Goal: Information Seeking & Learning: Learn about a topic

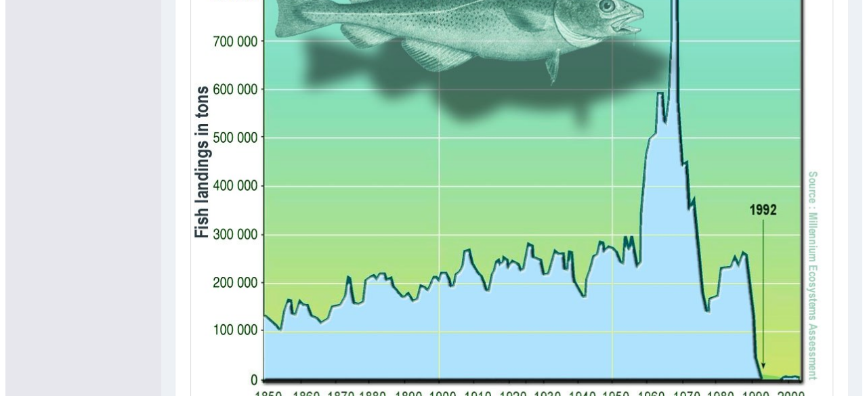
scroll to position [477, 0]
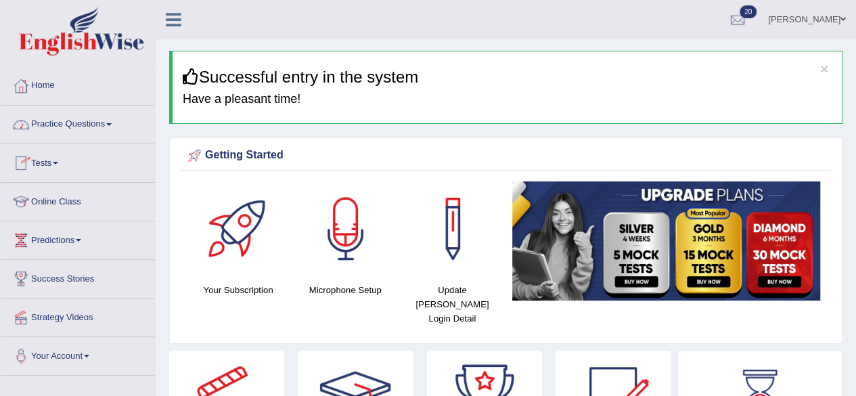
click at [72, 129] on link "Practice Questions" at bounding box center [78, 123] width 154 height 34
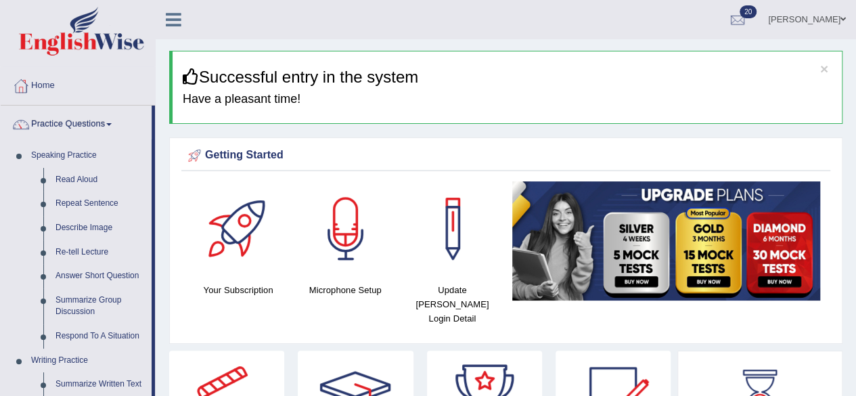
drag, startPoint x: 66, startPoint y: 257, endPoint x: 311, endPoint y: 9, distance: 349.0
click at [311, 9] on div "Benetta Fisher Toggle navigation Username: benetta_parramatta Access Type: Onli…" at bounding box center [506, 19] width 701 height 39
click at [80, 250] on link "Re-tell Lecture" at bounding box center [100, 252] width 102 height 24
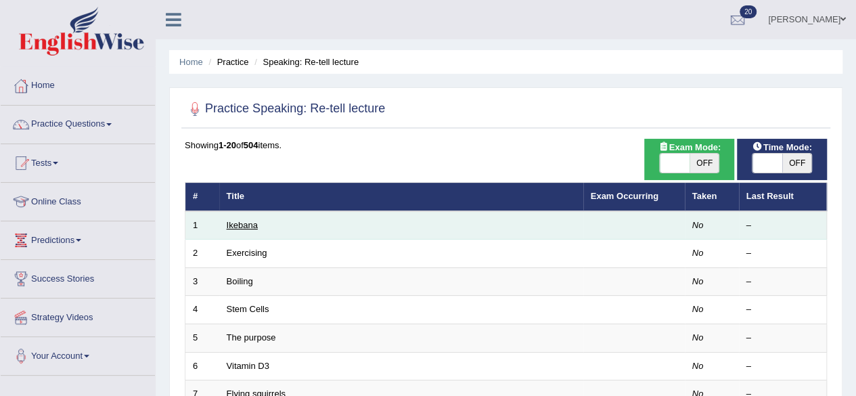
click at [246, 223] on link "Ikebana" at bounding box center [242, 225] width 31 height 10
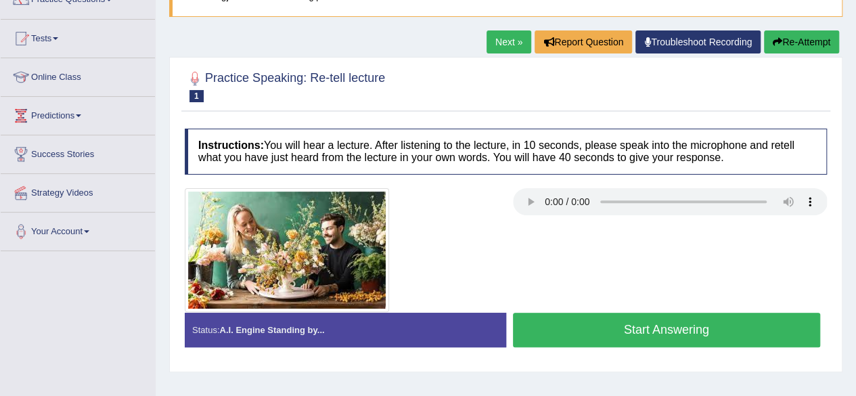
scroll to position [125, 0]
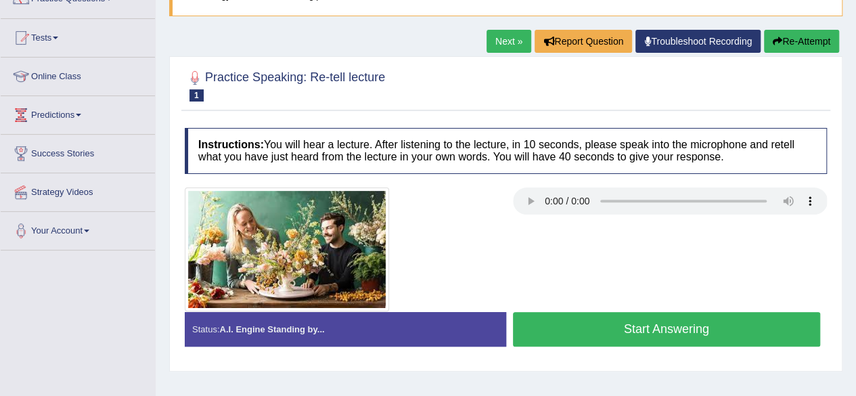
click at [585, 320] on button "Start Answering" at bounding box center [667, 329] width 308 height 35
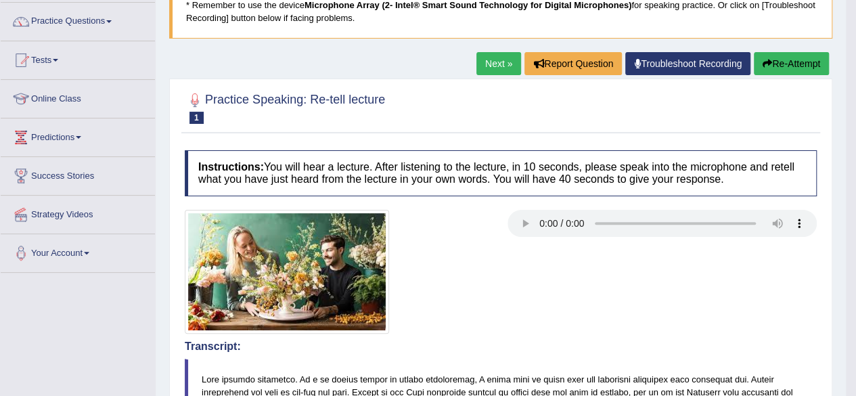
scroll to position [100, 0]
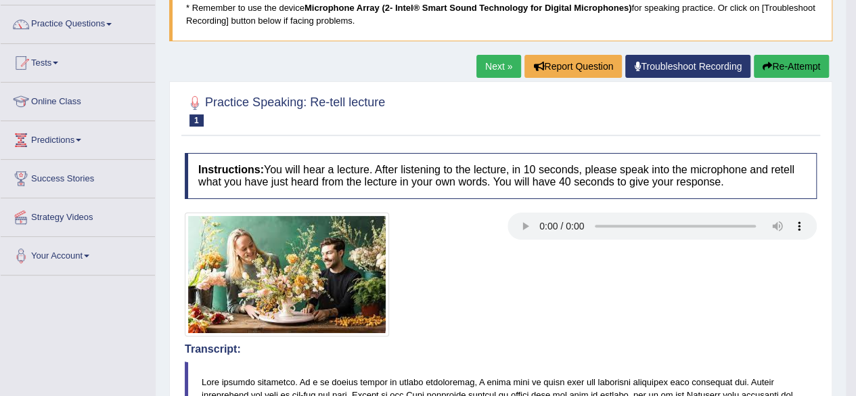
click at [496, 65] on link "Next »" at bounding box center [499, 66] width 45 height 23
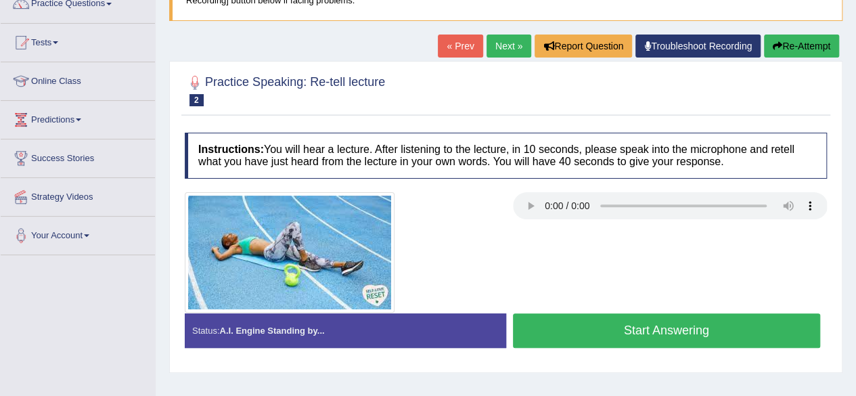
scroll to position [126, 0]
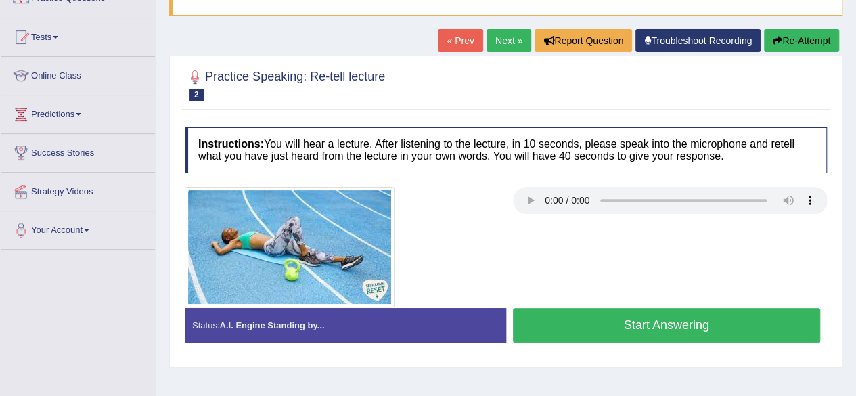
click at [558, 319] on button "Start Answering" at bounding box center [667, 325] width 308 height 35
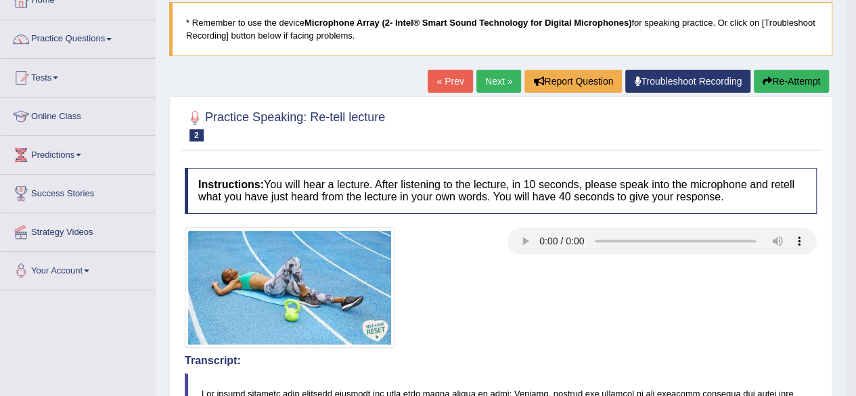
scroll to position [83, 0]
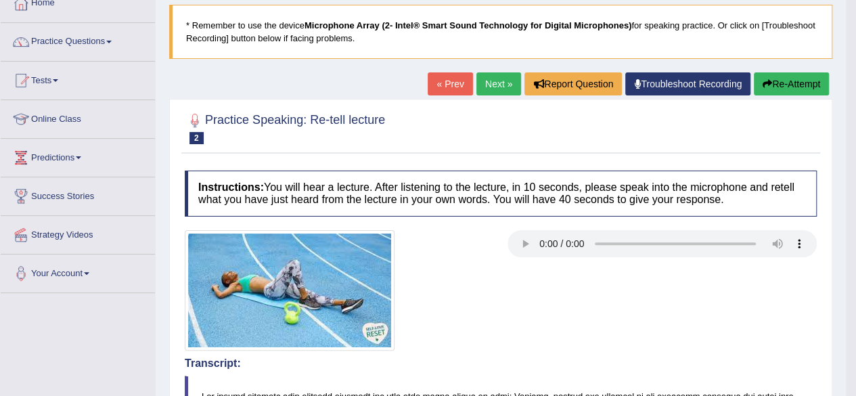
click at [485, 74] on link "Next »" at bounding box center [499, 83] width 45 height 23
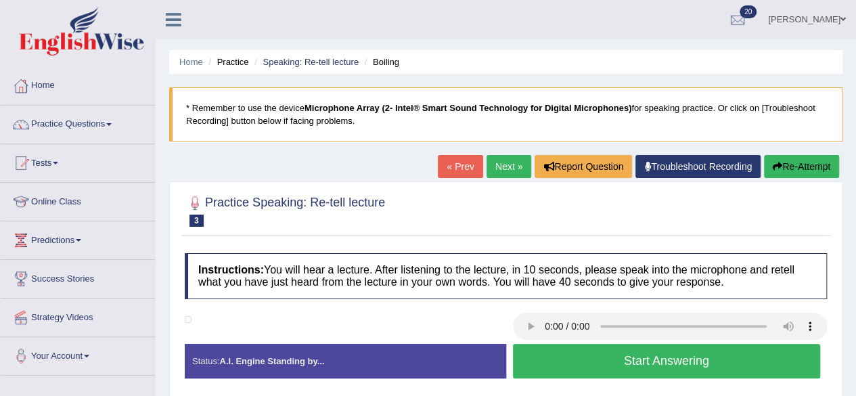
click at [557, 349] on button "Start Answering" at bounding box center [667, 361] width 308 height 35
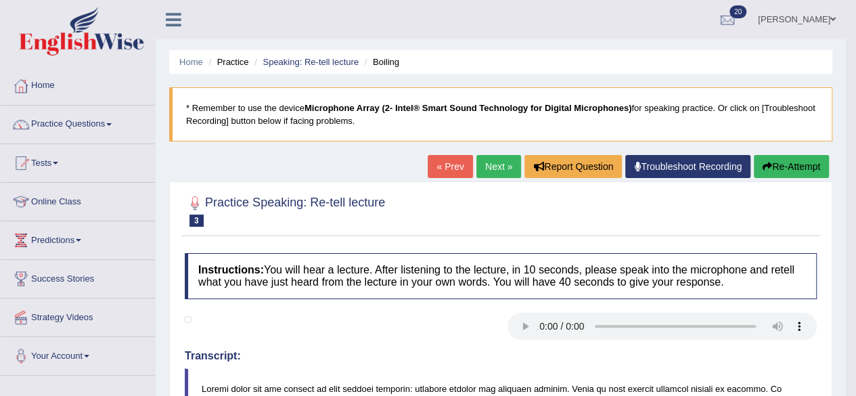
click at [483, 167] on link "Next »" at bounding box center [499, 166] width 45 height 23
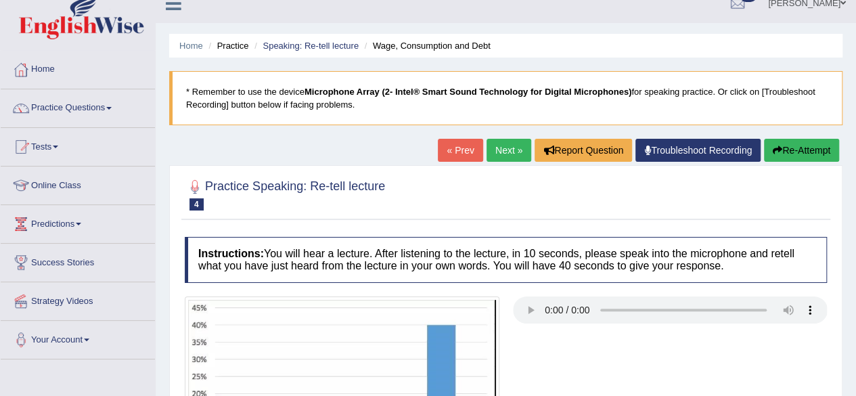
scroll to position [14, 0]
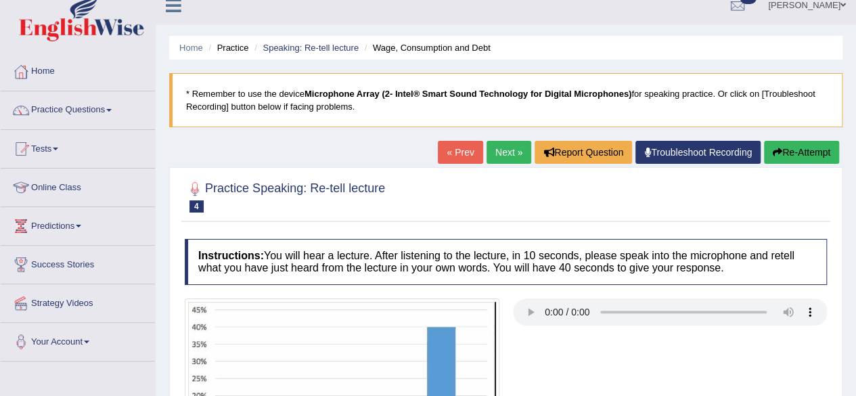
click at [456, 150] on link "« Prev" at bounding box center [460, 152] width 45 height 23
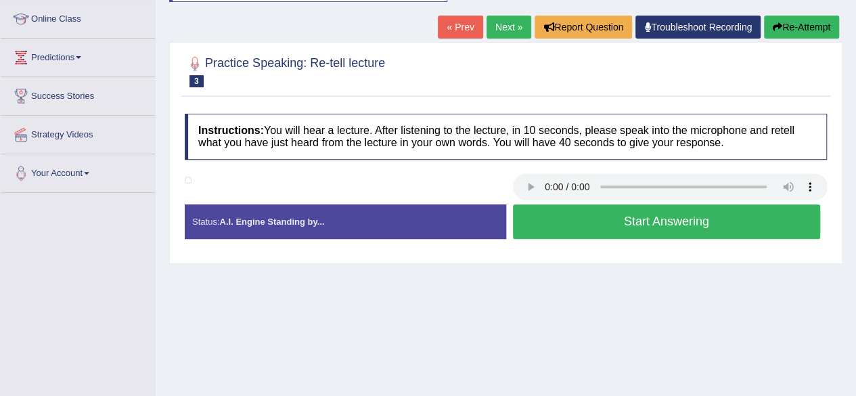
scroll to position [185, 0]
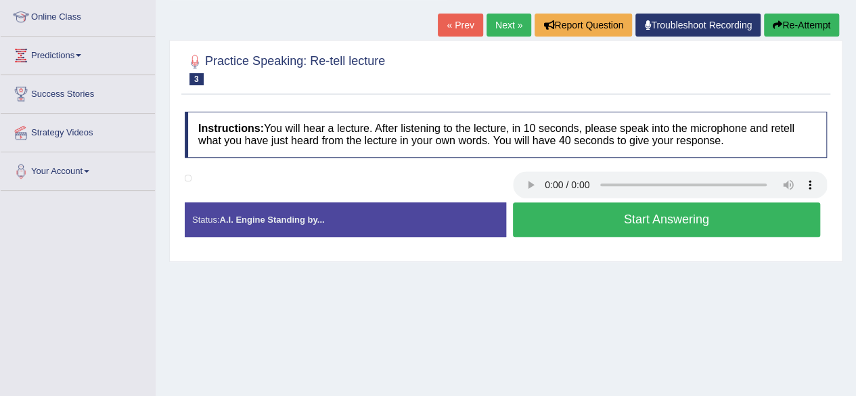
click at [805, 24] on button "Re-Attempt" at bounding box center [801, 25] width 75 height 23
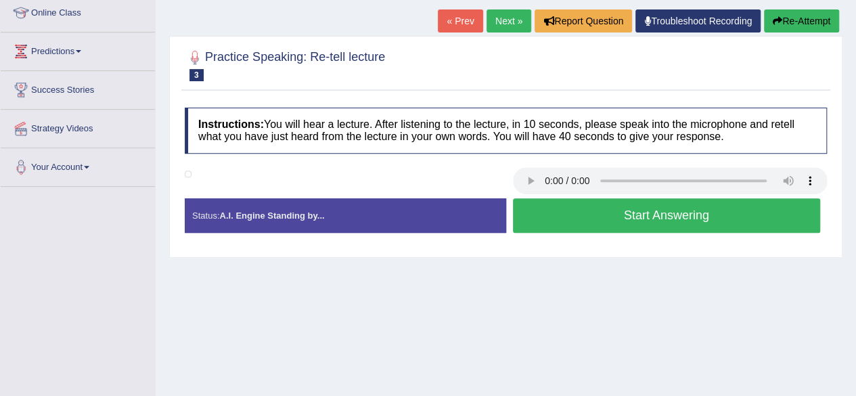
click at [556, 213] on button "Start Answering" at bounding box center [667, 215] width 308 height 35
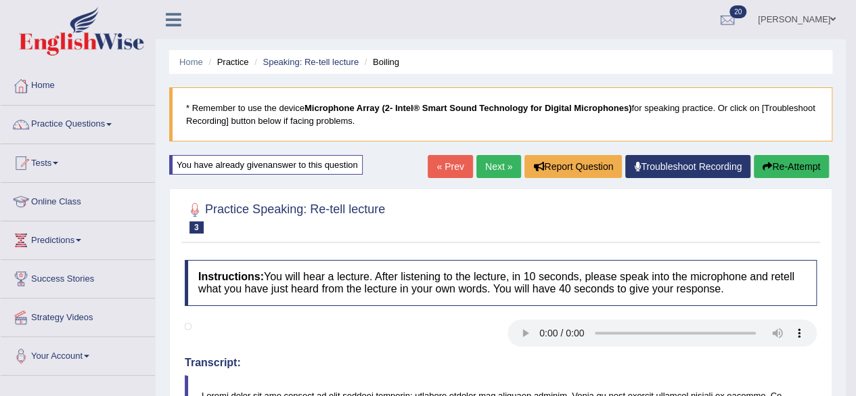
click at [502, 167] on link "Next »" at bounding box center [499, 166] width 45 height 23
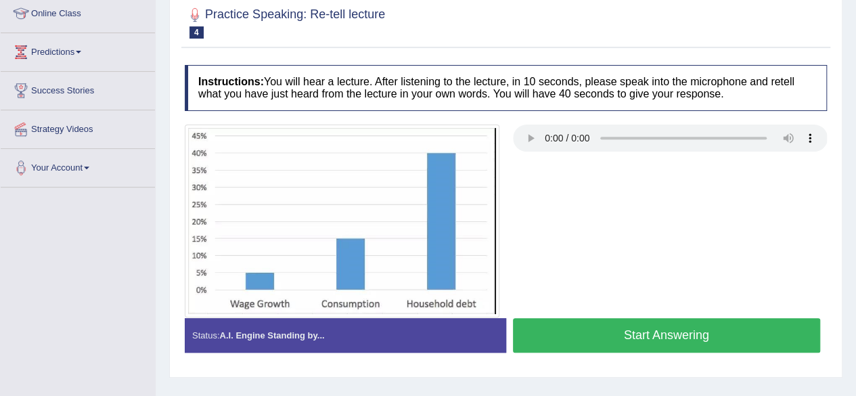
scroll to position [189, 0]
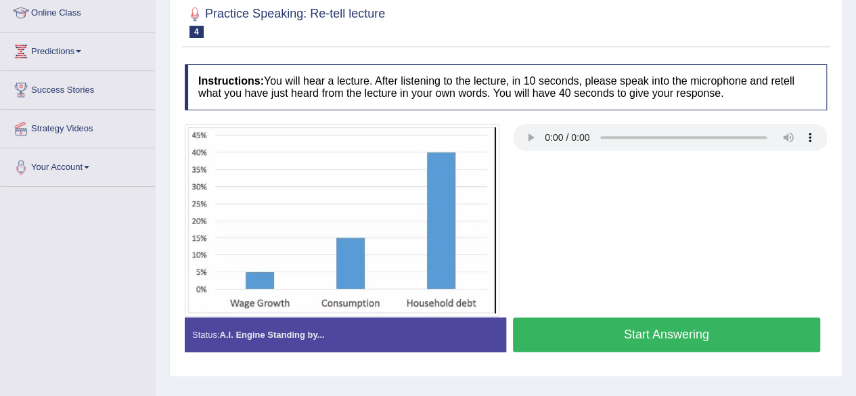
click at [556, 333] on button "Start Answering" at bounding box center [667, 334] width 308 height 35
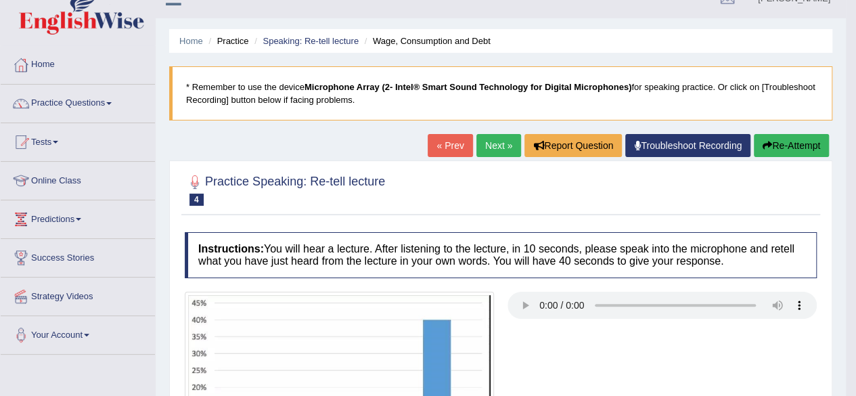
scroll to position [0, 0]
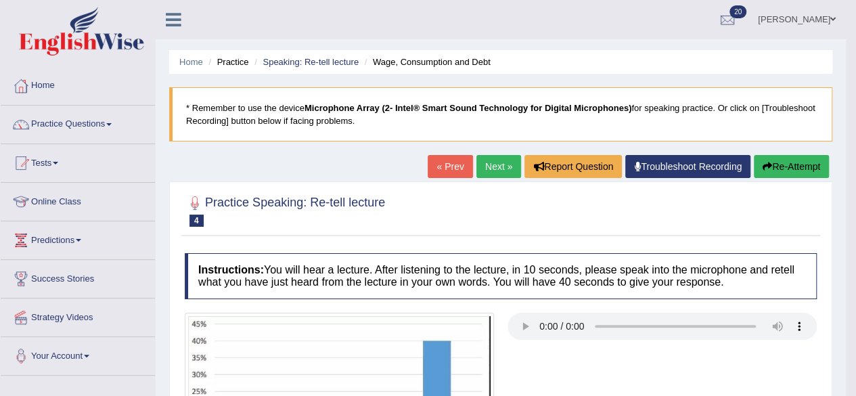
click at [495, 163] on link "Next »" at bounding box center [499, 166] width 45 height 23
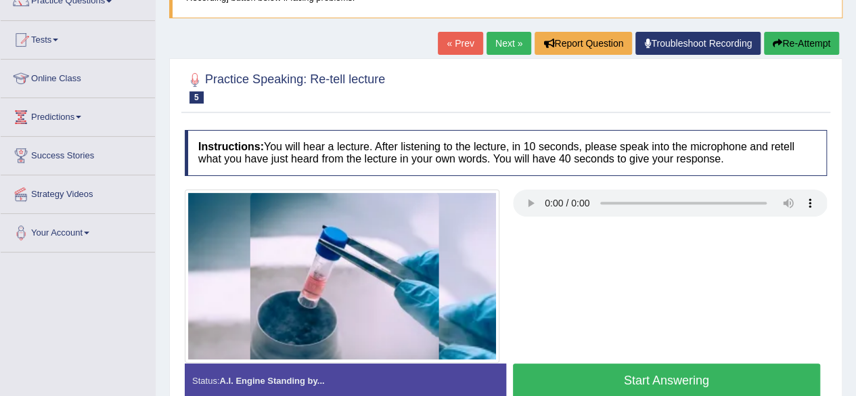
scroll to position [135, 0]
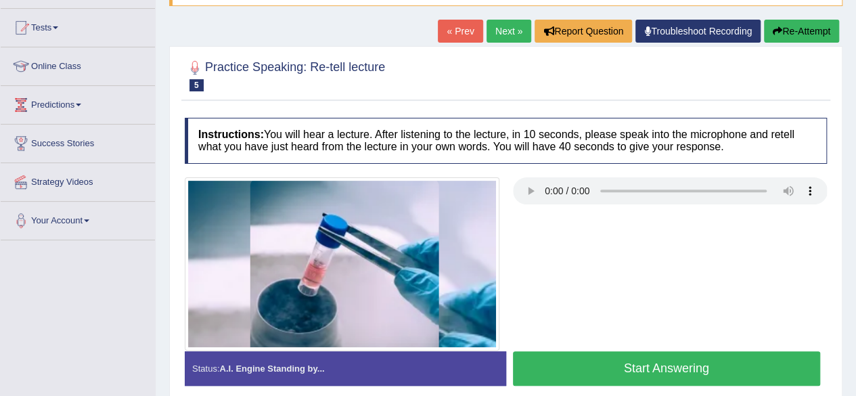
click at [789, 357] on button "Start Answering" at bounding box center [667, 368] width 308 height 35
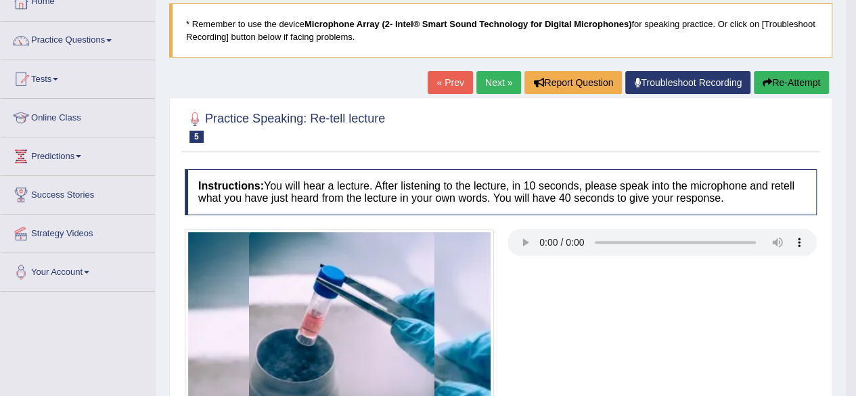
scroll to position [39, 0]
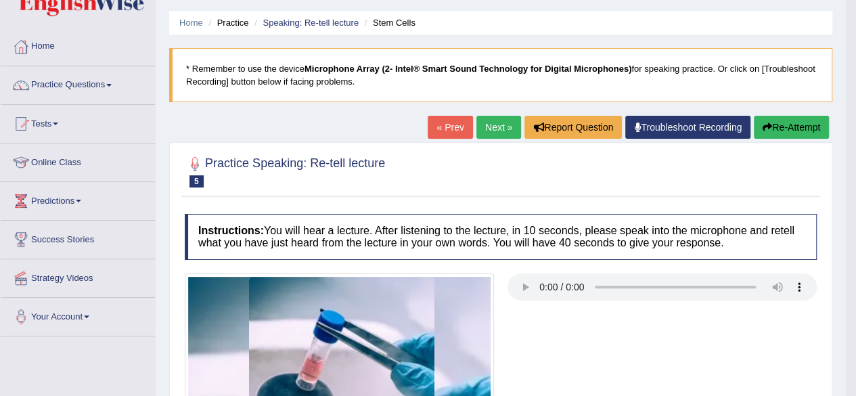
click at [789, 123] on button "Re-Attempt" at bounding box center [791, 127] width 75 height 23
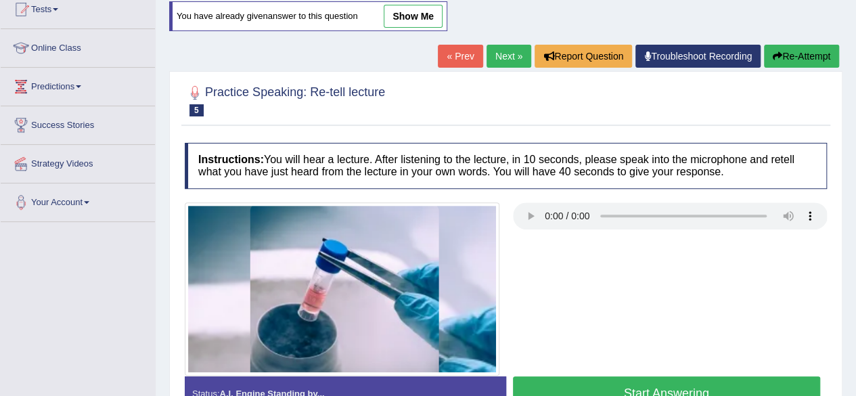
scroll to position [157, 0]
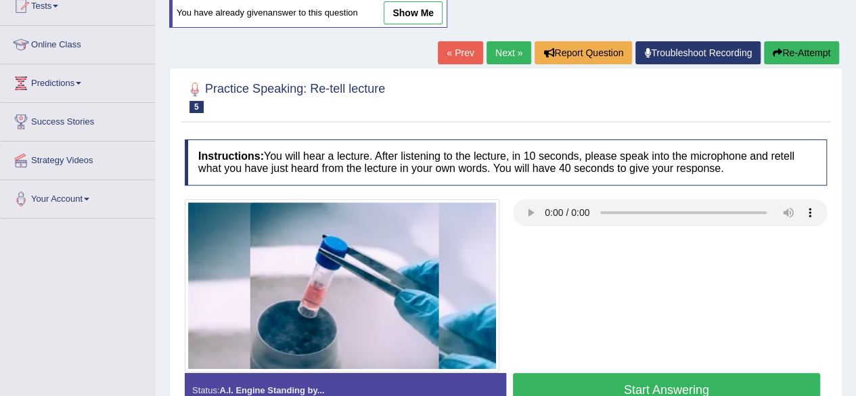
click at [733, 380] on button "Start Answering" at bounding box center [667, 390] width 308 height 35
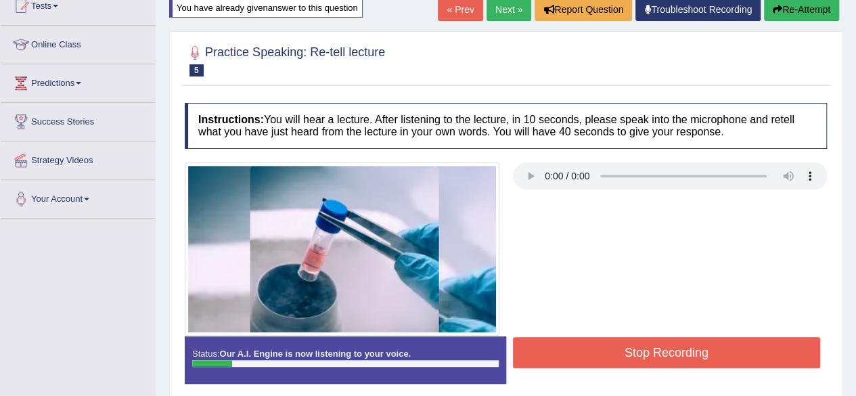
click at [678, 338] on button "Stop Recording" at bounding box center [667, 352] width 308 height 31
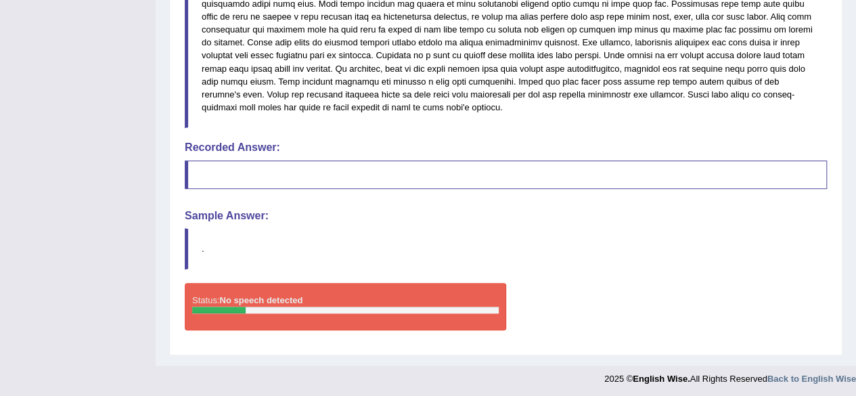
scroll to position [0, 0]
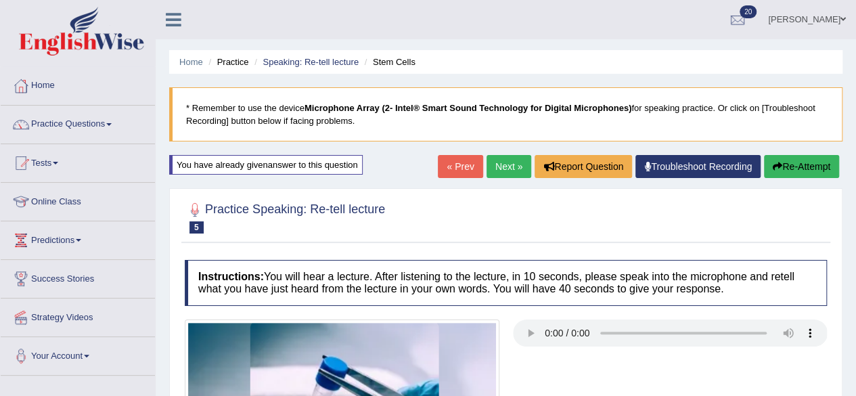
click at [501, 166] on link "Next »" at bounding box center [509, 166] width 45 height 23
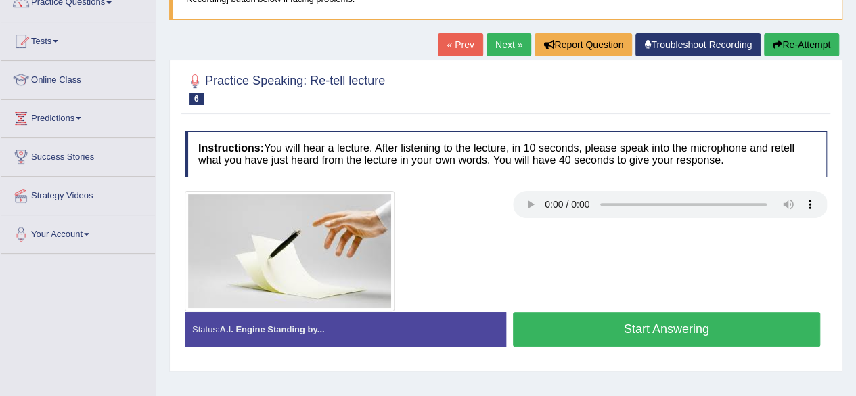
scroll to position [125, 0]
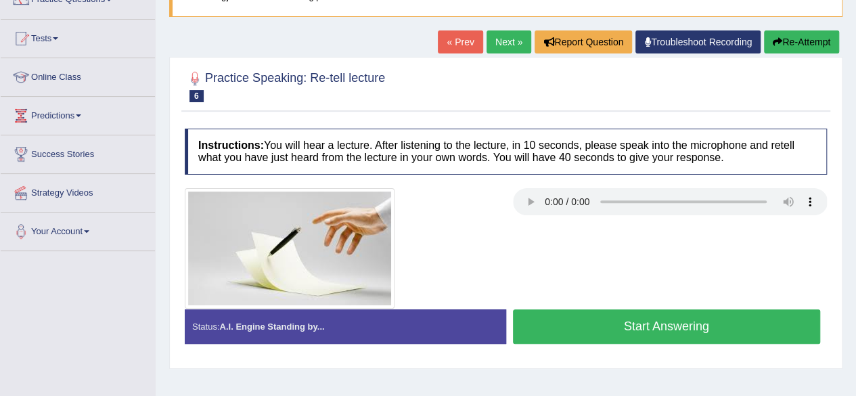
click at [576, 313] on button "Start Answering" at bounding box center [667, 326] width 308 height 35
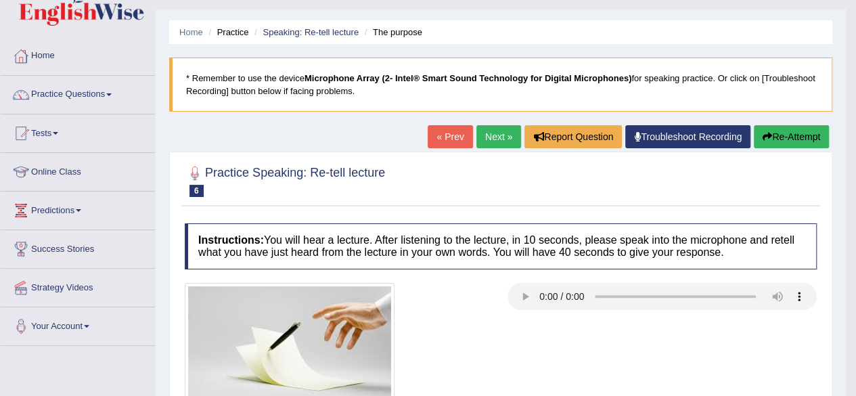
scroll to position [22, 0]
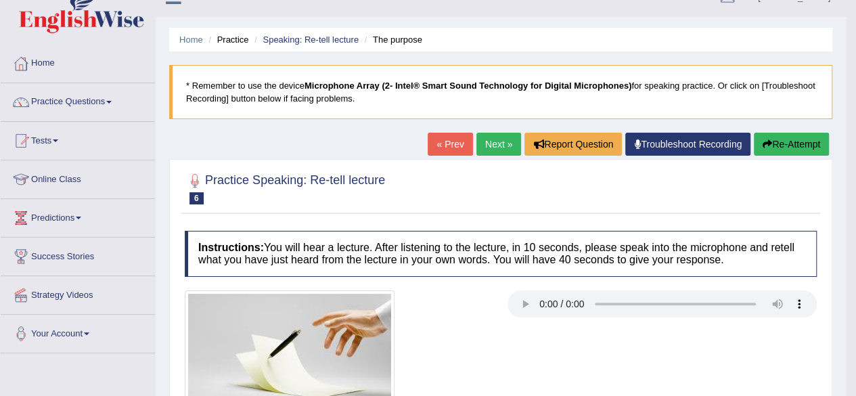
click at [772, 147] on button "Re-Attempt" at bounding box center [791, 144] width 75 height 23
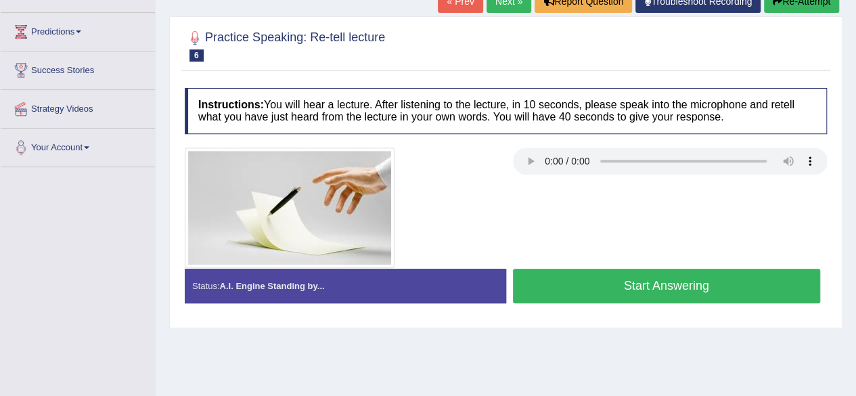
scroll to position [209, 0]
click at [737, 273] on button "Start Answering" at bounding box center [667, 286] width 308 height 35
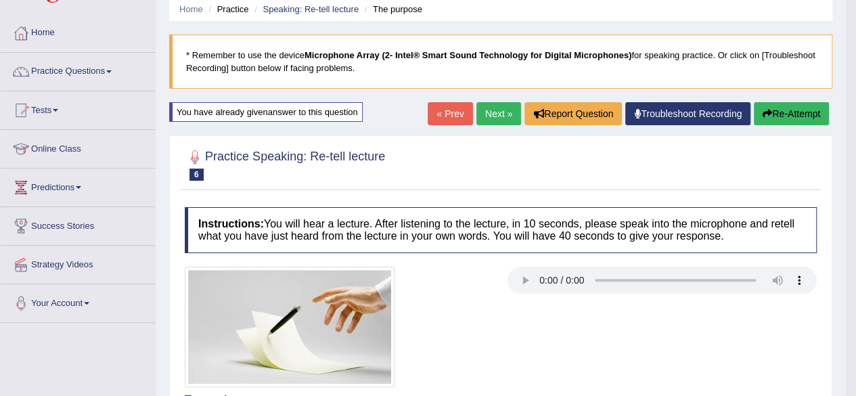
scroll to position [45, 0]
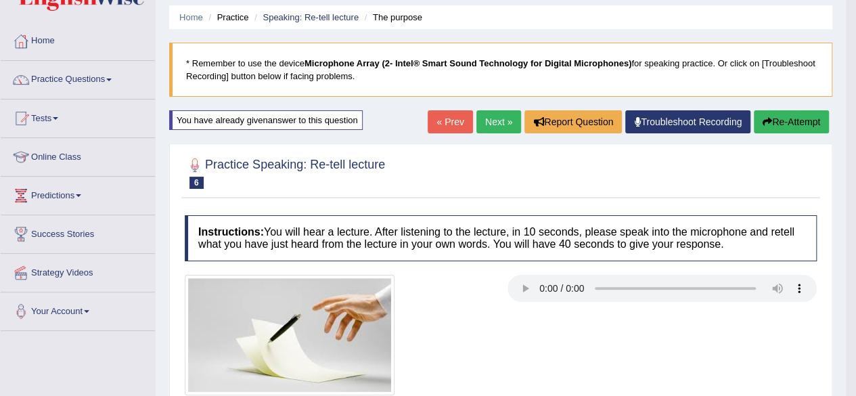
click at [498, 121] on link "Next »" at bounding box center [499, 121] width 45 height 23
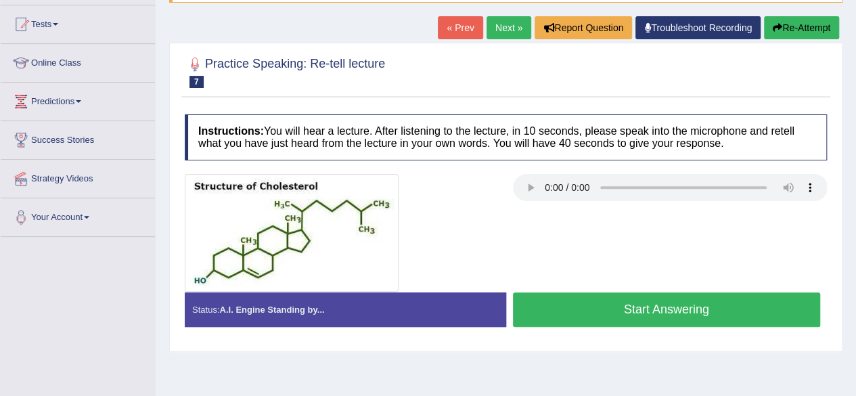
scroll to position [147, 0]
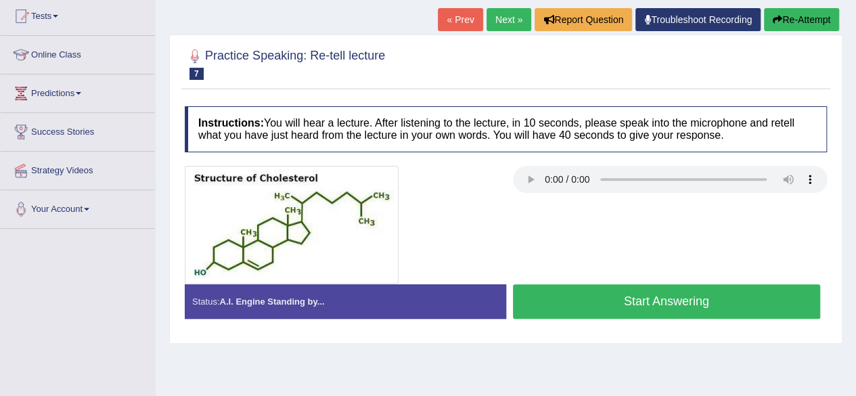
click at [548, 300] on button "Start Answering" at bounding box center [667, 301] width 308 height 35
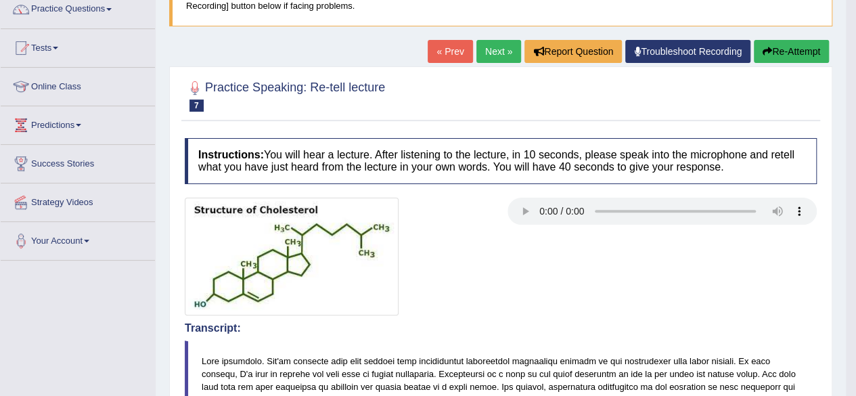
scroll to position [85, 0]
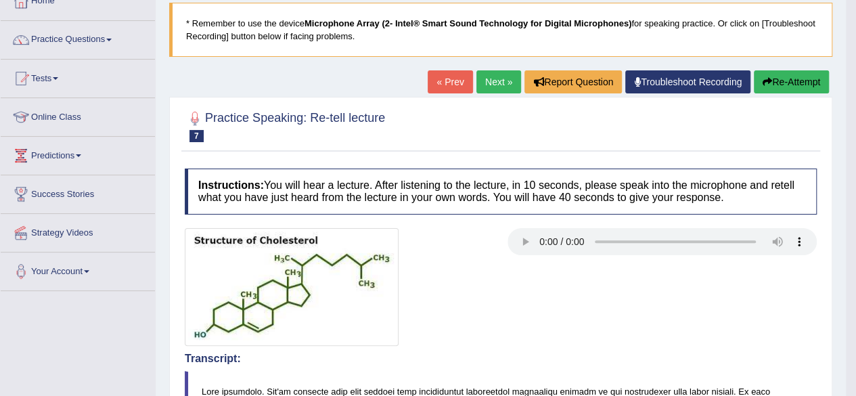
click at [493, 88] on link "Next »" at bounding box center [499, 81] width 45 height 23
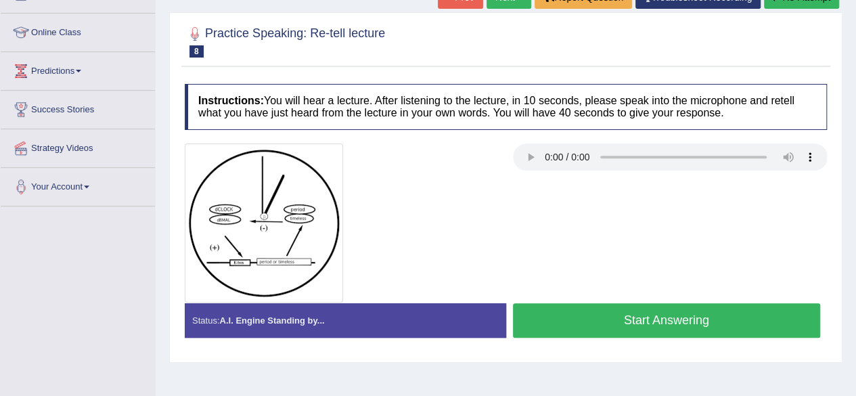
scroll to position [173, 0]
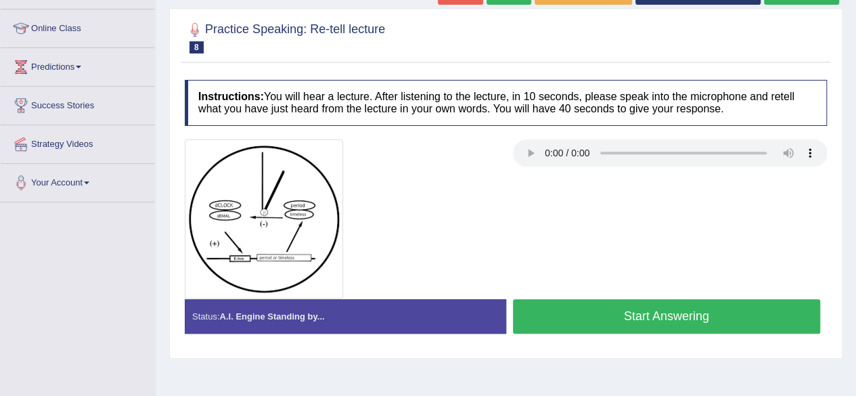
click at [573, 309] on button "Start Answering" at bounding box center [667, 316] width 308 height 35
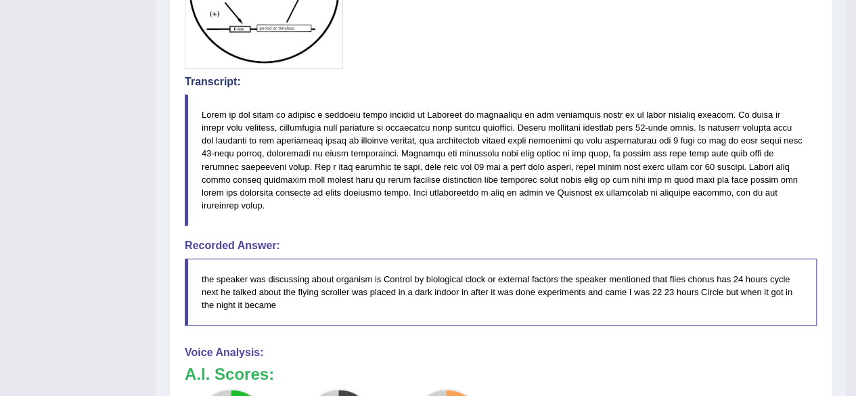
scroll to position [0, 0]
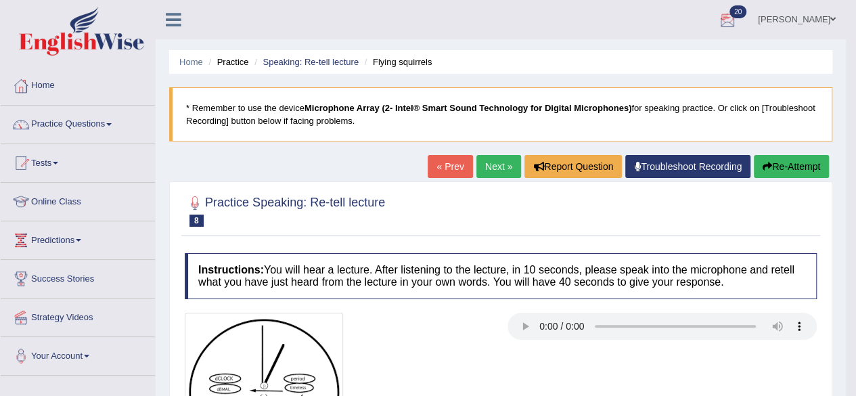
click at [738, 13] on div at bounding box center [728, 20] width 20 height 20
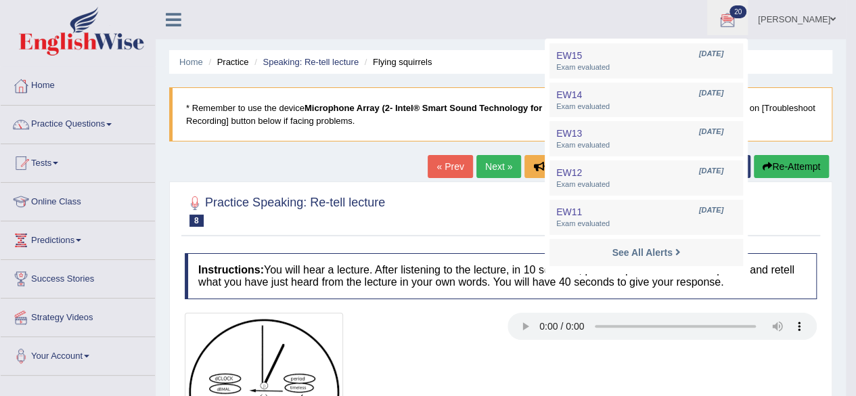
click at [688, 11] on ul "[PERSON_NAME] Toggle navigation Username: benetta_parramatta Access Type: Onlin…" at bounding box center [604, 19] width 483 height 39
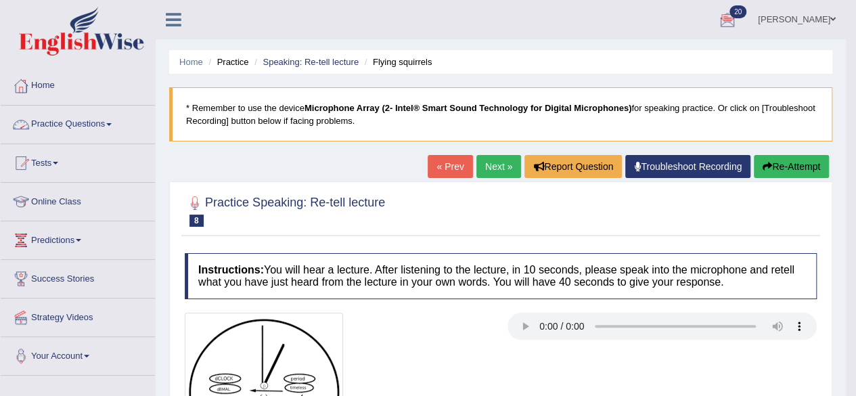
click at [93, 125] on link "Practice Questions" at bounding box center [78, 123] width 154 height 34
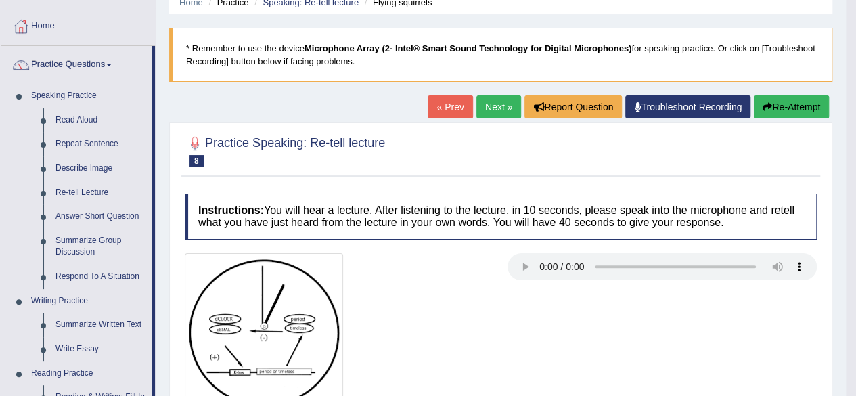
scroll to position [76, 0]
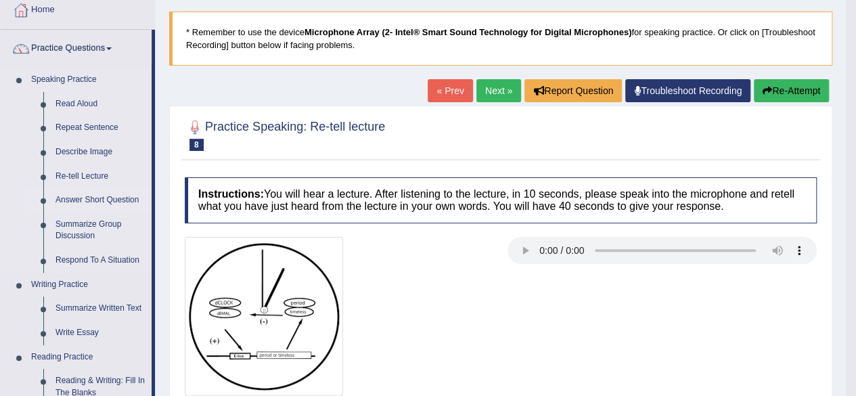
click at [108, 202] on link "Answer Short Question" at bounding box center [100, 200] width 102 height 24
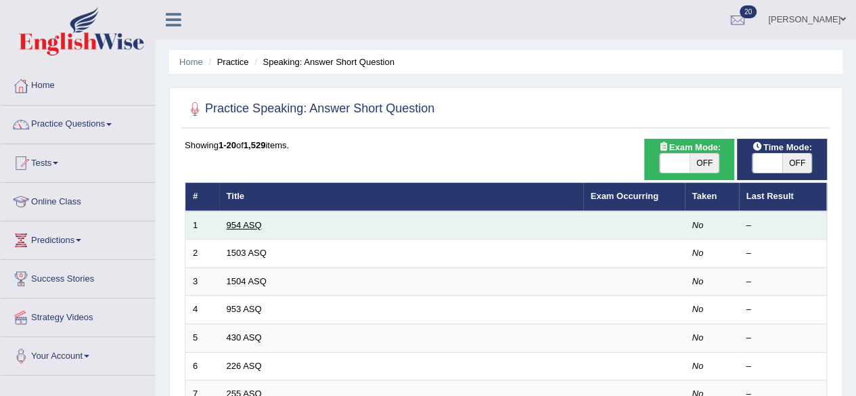
click at [244, 224] on link "954 ASQ" at bounding box center [244, 225] width 35 height 10
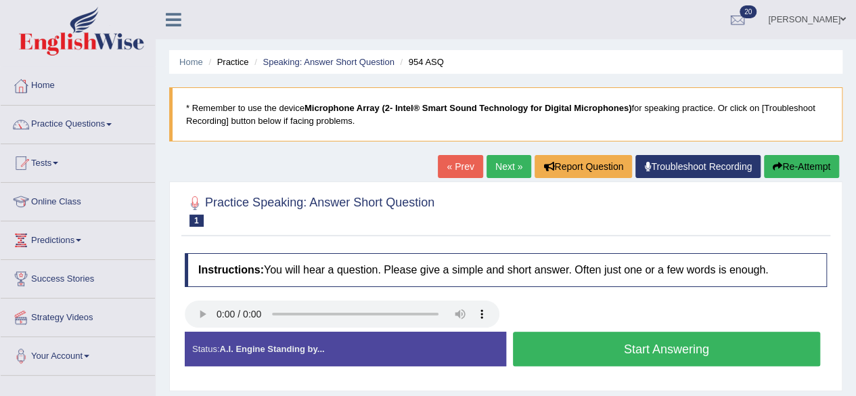
click at [620, 349] on button "Start Answering" at bounding box center [667, 349] width 308 height 35
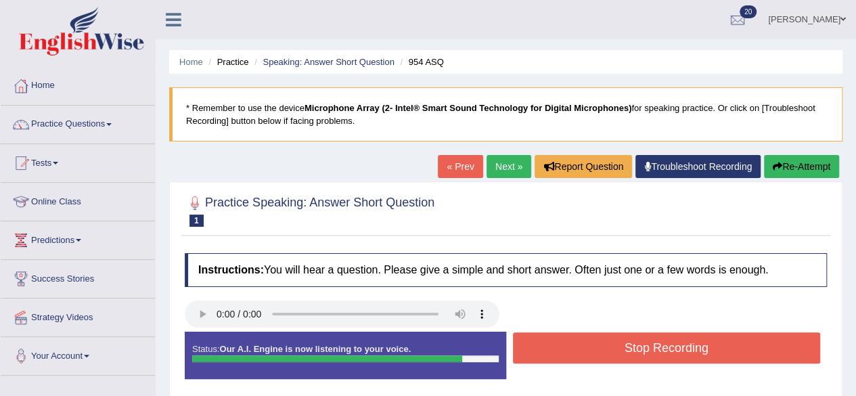
click at [620, 349] on button "Stop Recording" at bounding box center [667, 347] width 308 height 31
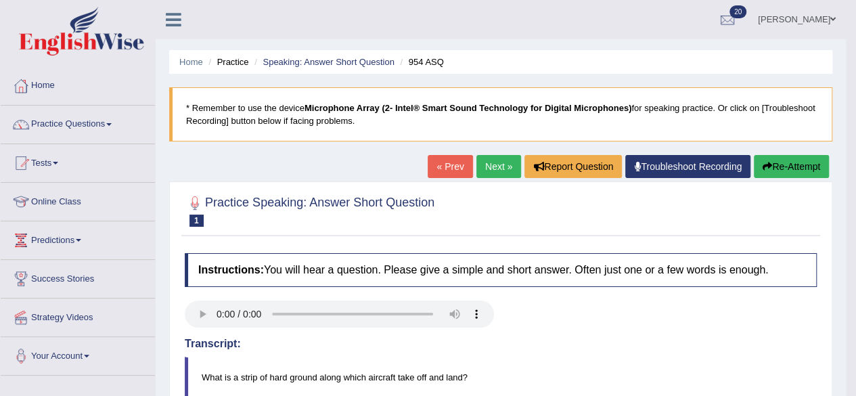
click at [494, 162] on link "Next »" at bounding box center [499, 166] width 45 height 23
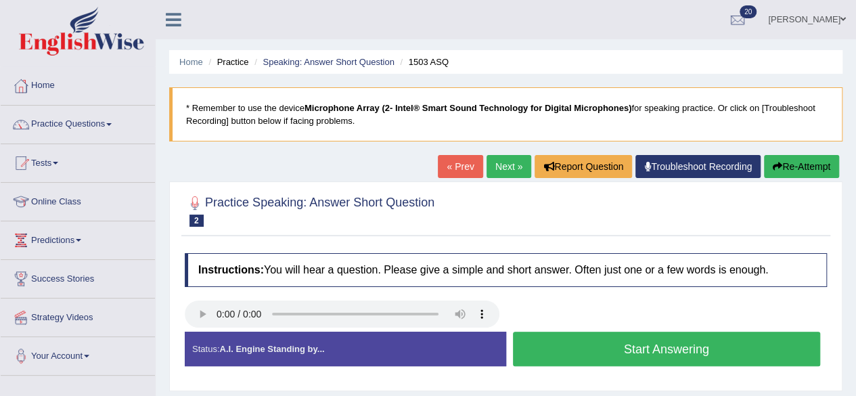
click at [535, 347] on button "Start Answering" at bounding box center [667, 349] width 308 height 35
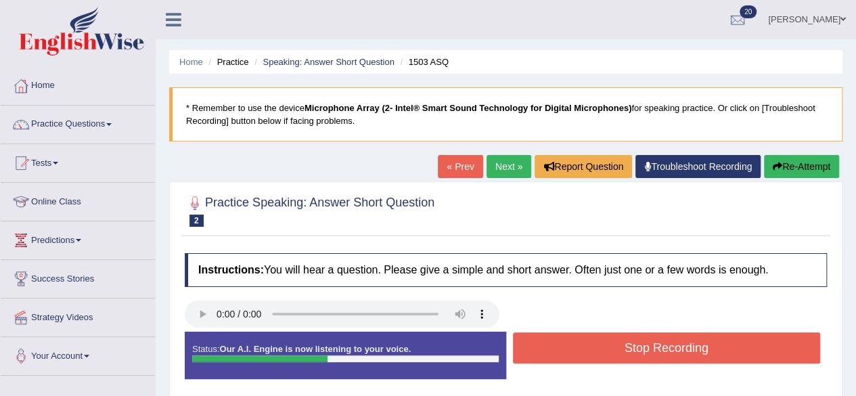
click at [535, 347] on button "Stop Recording" at bounding box center [667, 347] width 308 height 31
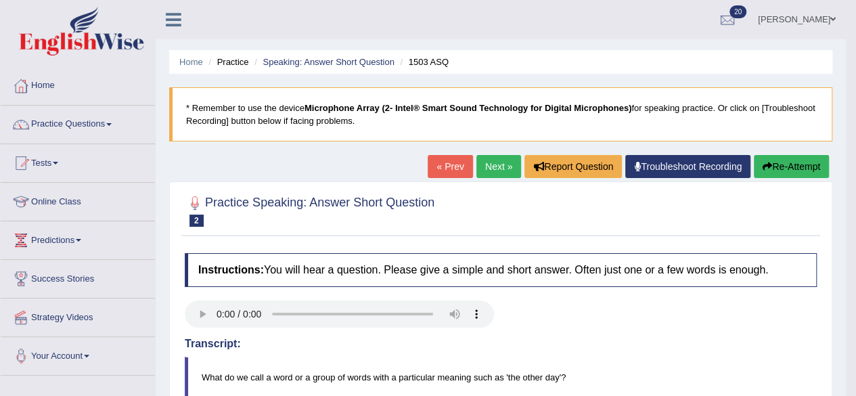
click at [497, 160] on link "Next »" at bounding box center [499, 166] width 45 height 23
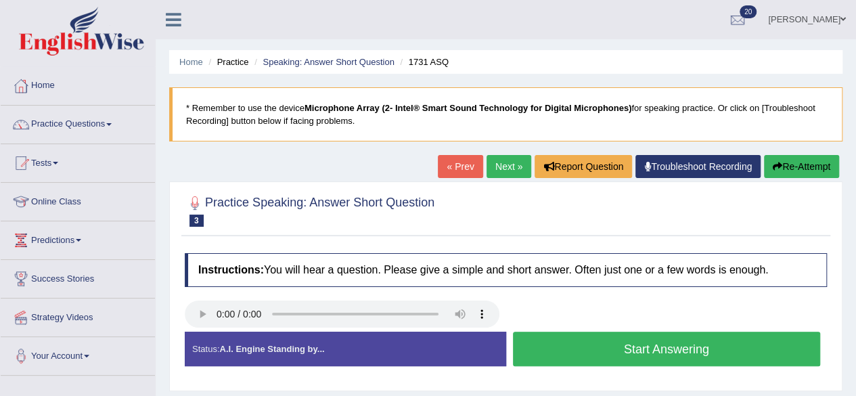
click at [535, 338] on button "Start Answering" at bounding box center [667, 349] width 308 height 35
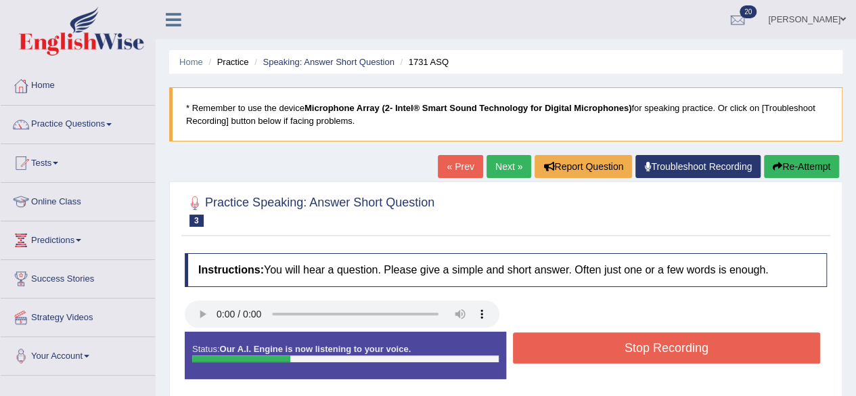
click at [535, 338] on button "Stop Recording" at bounding box center [667, 347] width 308 height 31
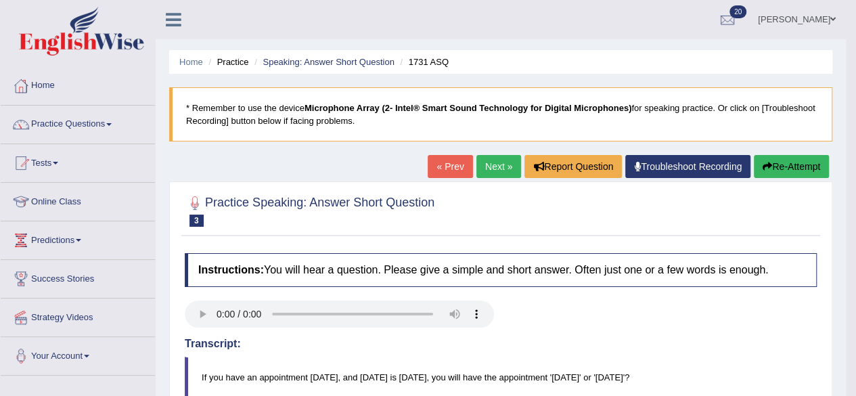
click at [494, 167] on link "Next »" at bounding box center [499, 166] width 45 height 23
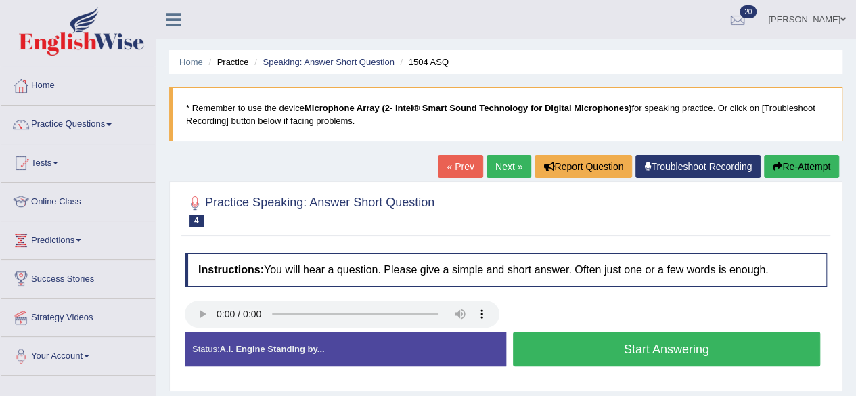
click at [569, 343] on button "Start Answering" at bounding box center [667, 349] width 308 height 35
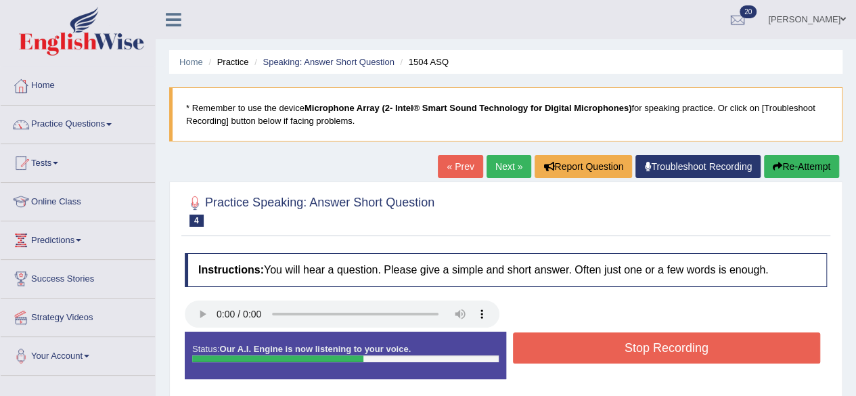
click at [569, 343] on button "Stop Recording" at bounding box center [667, 347] width 308 height 31
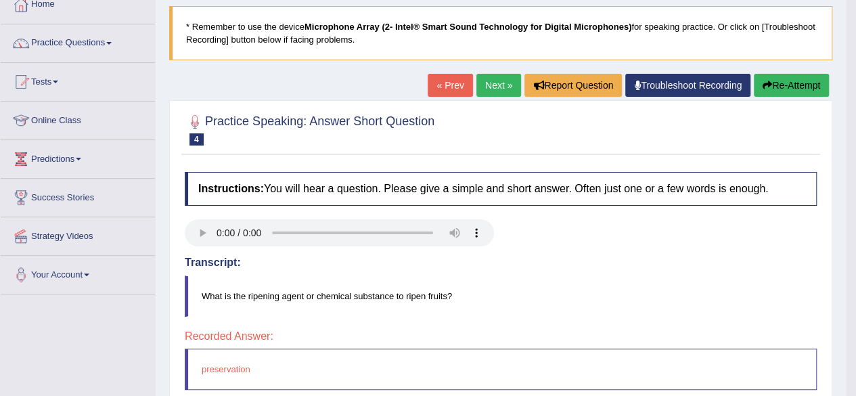
scroll to position [81, 0]
click at [487, 79] on link "Next »" at bounding box center [499, 85] width 45 height 23
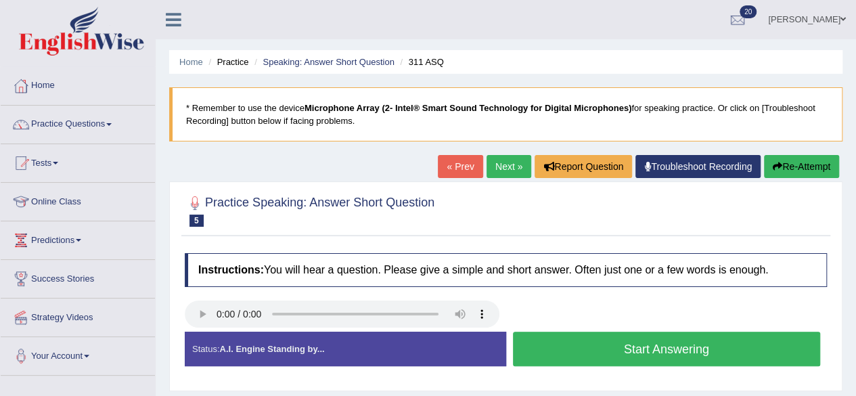
click at [569, 336] on button "Start Answering" at bounding box center [667, 349] width 308 height 35
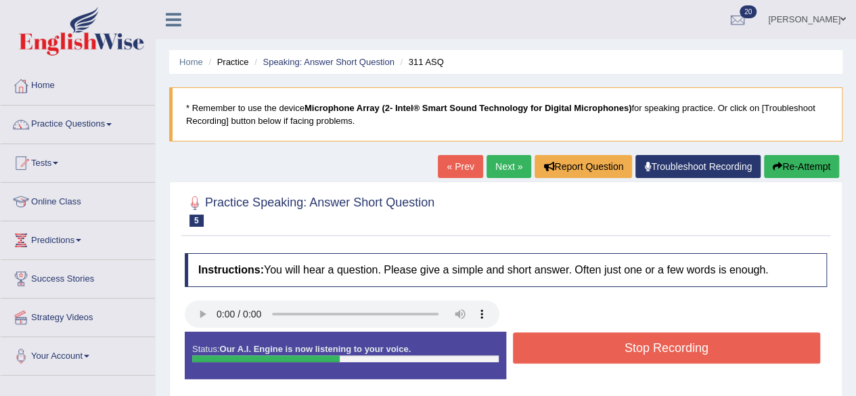
click at [569, 336] on button "Stop Recording" at bounding box center [667, 347] width 308 height 31
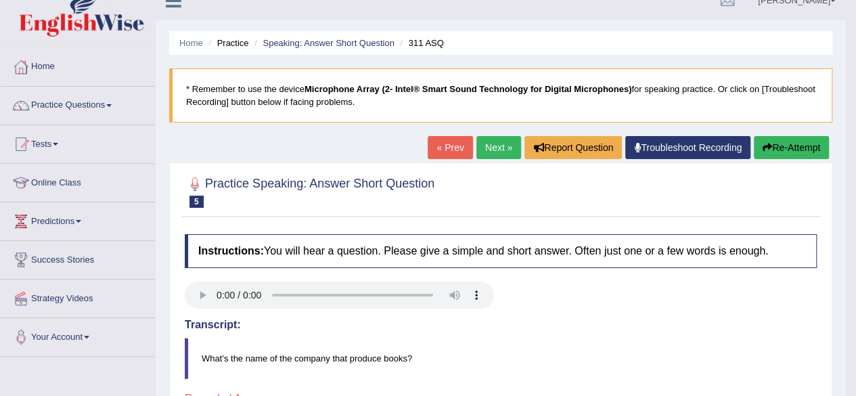
scroll to position [7, 0]
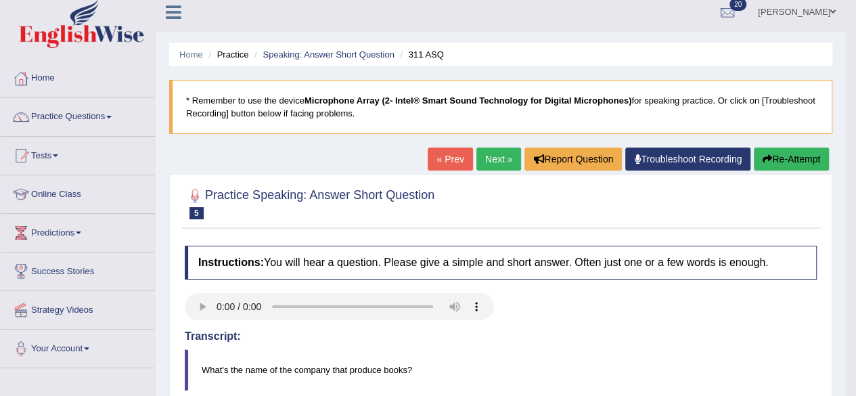
click at [489, 165] on link "Next »" at bounding box center [499, 159] width 45 height 23
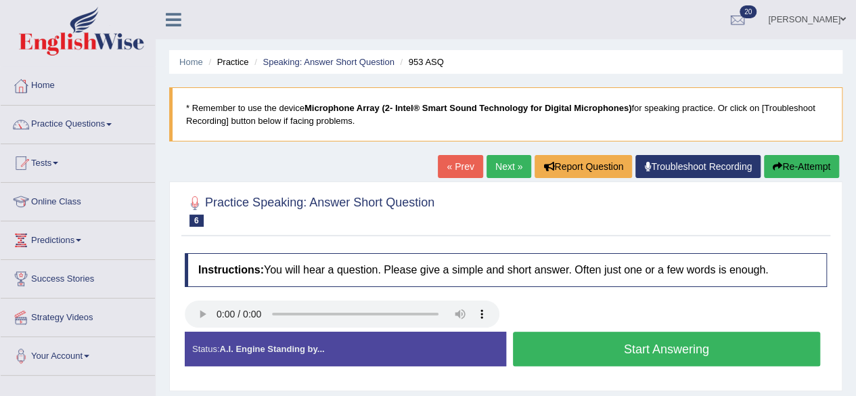
click at [546, 340] on button "Start Answering" at bounding box center [667, 349] width 308 height 35
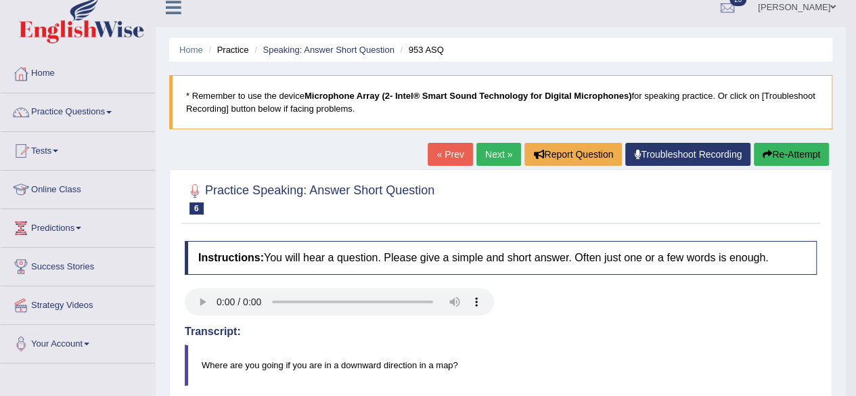
scroll to position [7, 0]
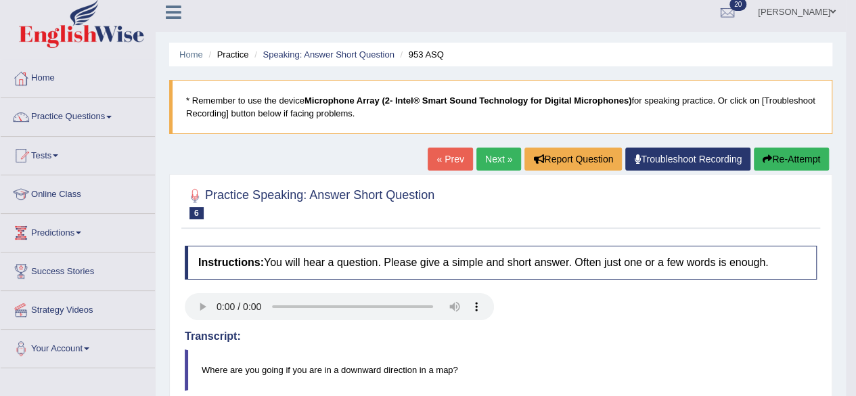
click at [496, 154] on link "Next »" at bounding box center [499, 159] width 45 height 23
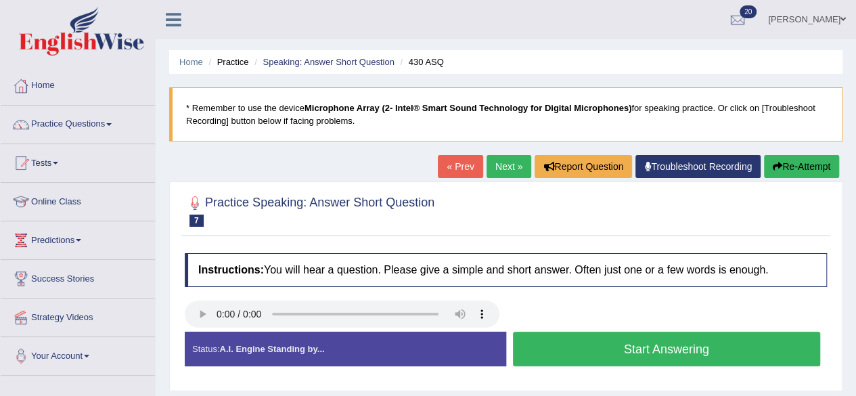
click at [535, 345] on button "Start Answering" at bounding box center [667, 349] width 308 height 35
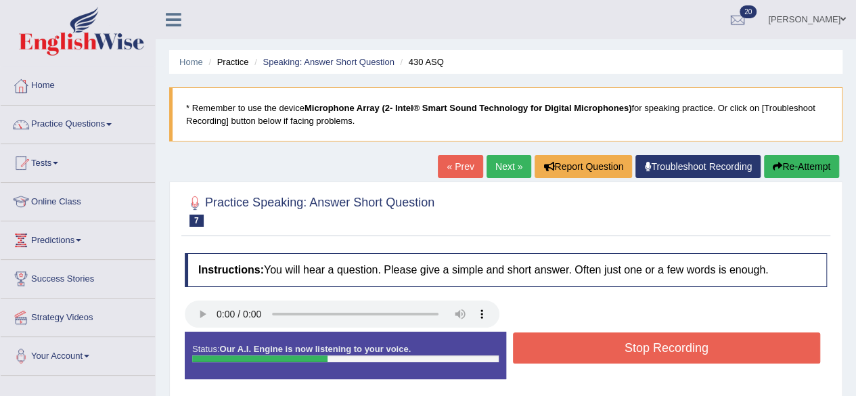
click at [535, 345] on button "Stop Recording" at bounding box center [667, 347] width 308 height 31
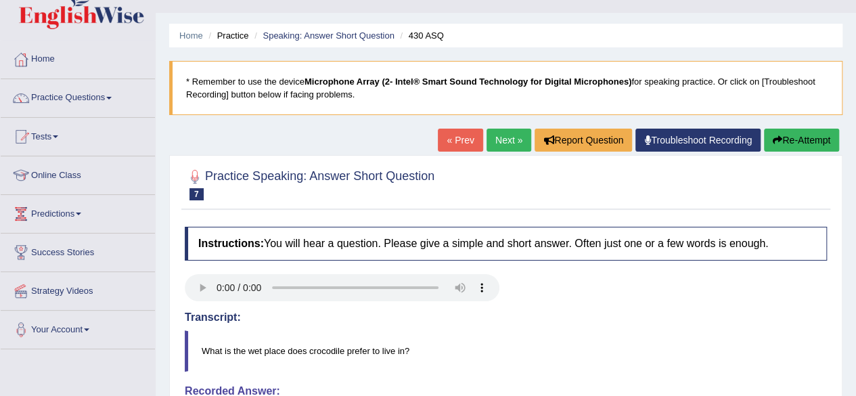
scroll to position [22, 0]
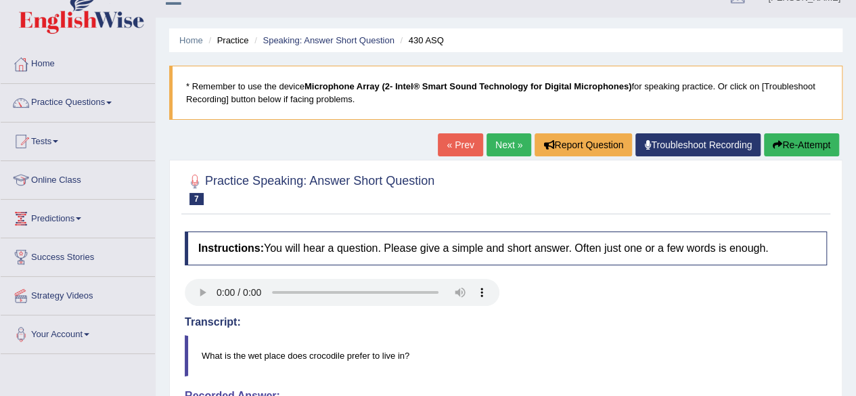
click at [510, 139] on link "Next »" at bounding box center [509, 144] width 45 height 23
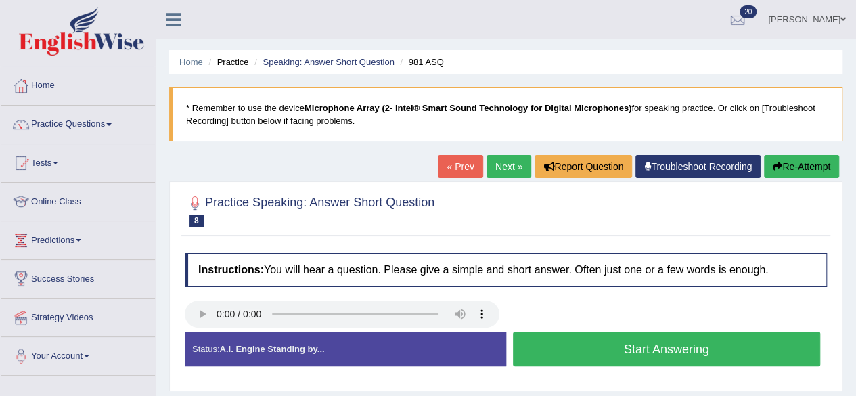
click at [538, 347] on button "Start Answering" at bounding box center [667, 349] width 308 height 35
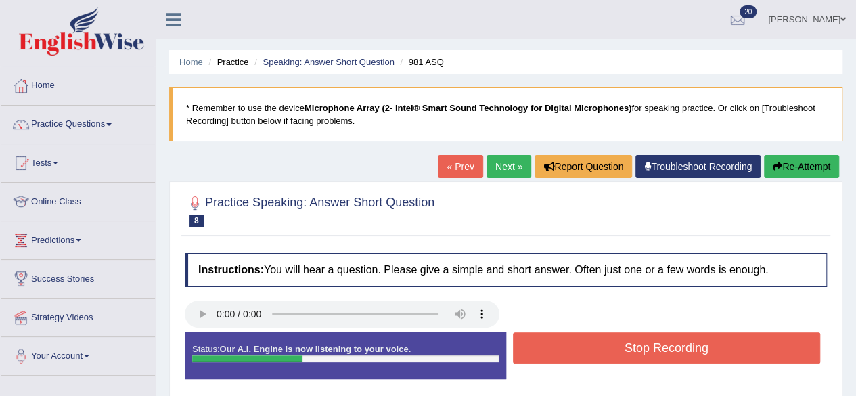
click at [538, 347] on button "Stop Recording" at bounding box center [667, 347] width 308 height 31
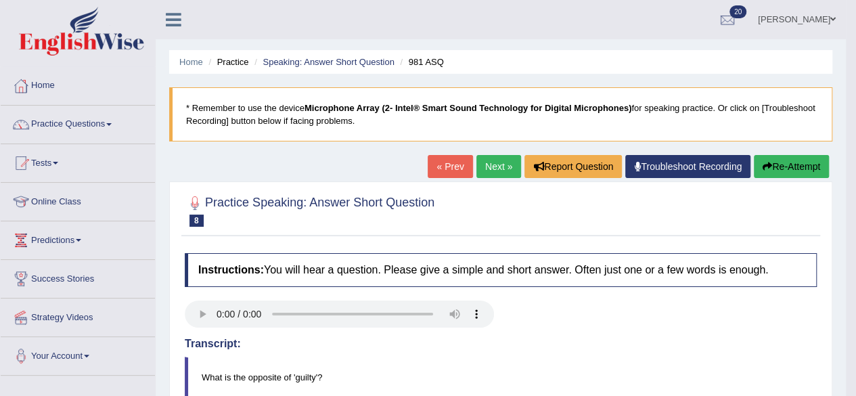
click at [498, 169] on link "Next »" at bounding box center [499, 166] width 45 height 23
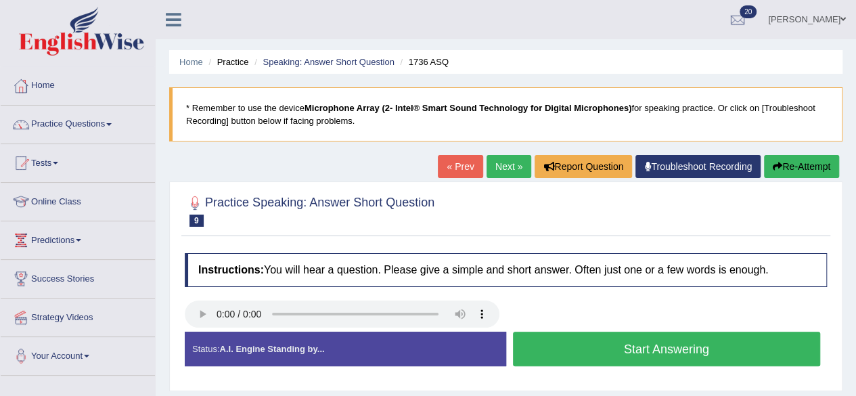
click at [573, 347] on button "Start Answering" at bounding box center [667, 349] width 308 height 35
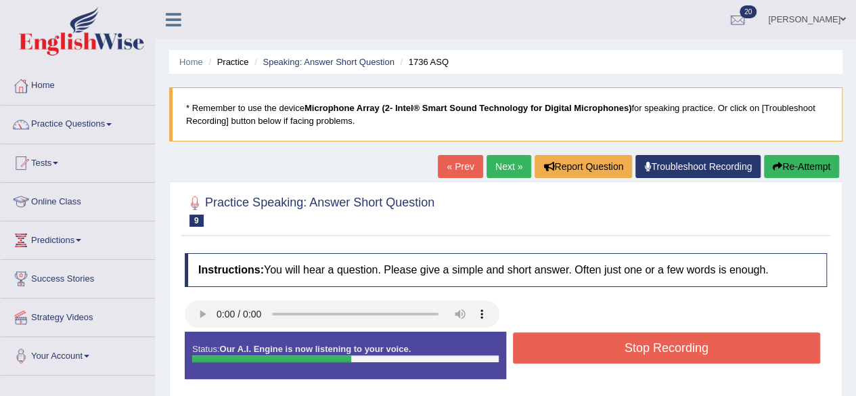
click at [573, 347] on button "Stop Recording" at bounding box center [667, 347] width 308 height 31
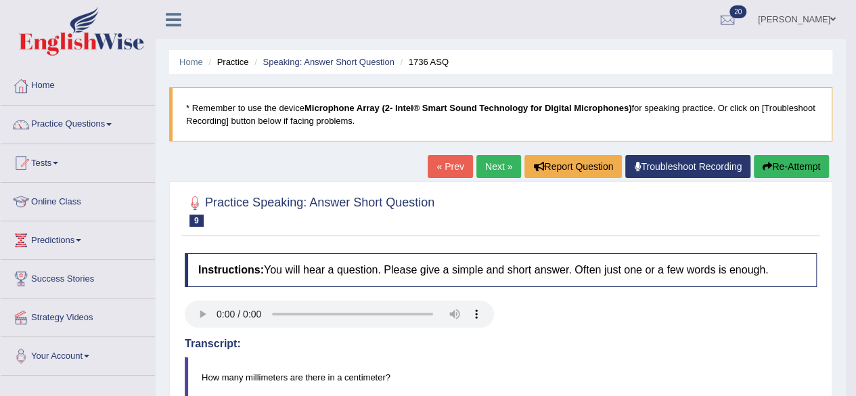
click at [499, 167] on link "Next »" at bounding box center [499, 166] width 45 height 23
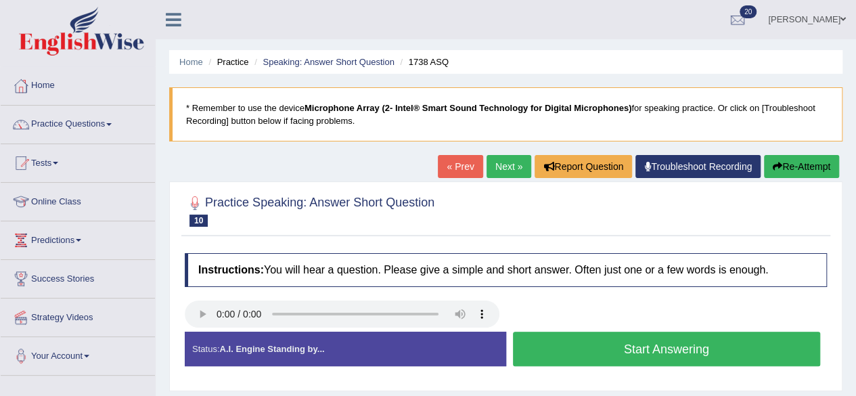
click at [527, 351] on button "Start Answering" at bounding box center [667, 349] width 308 height 35
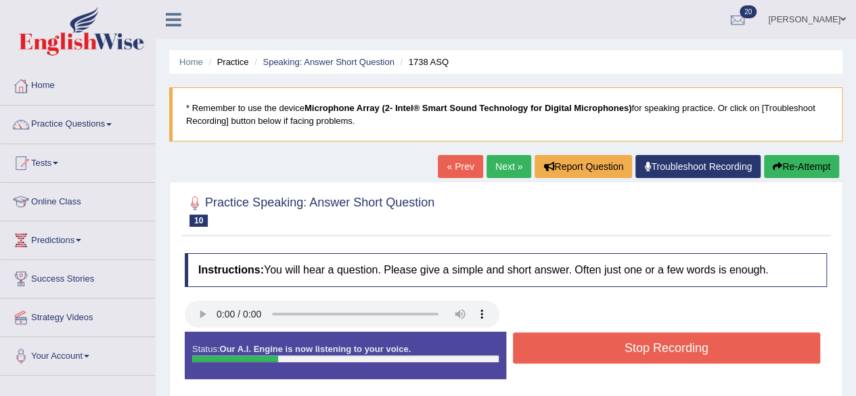
click at [527, 351] on button "Stop Recording" at bounding box center [667, 347] width 308 height 31
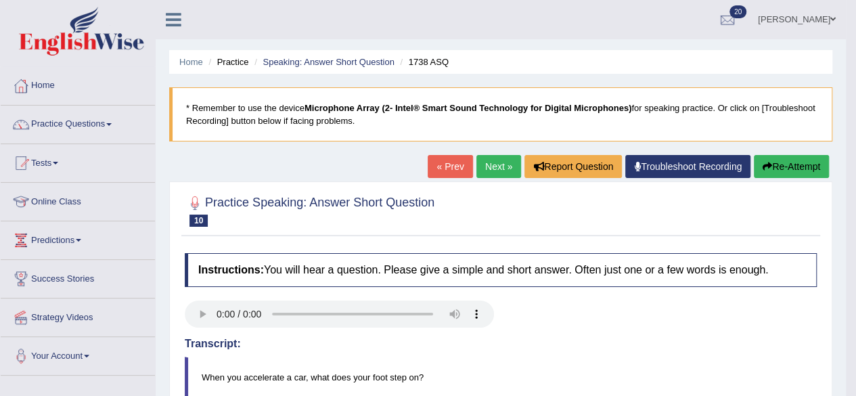
click at [494, 161] on link "Next »" at bounding box center [499, 166] width 45 height 23
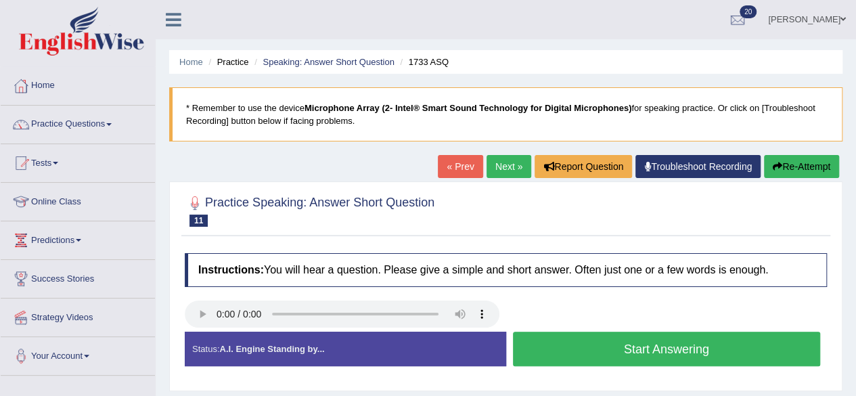
click at [590, 341] on button "Start Answering" at bounding box center [667, 349] width 308 height 35
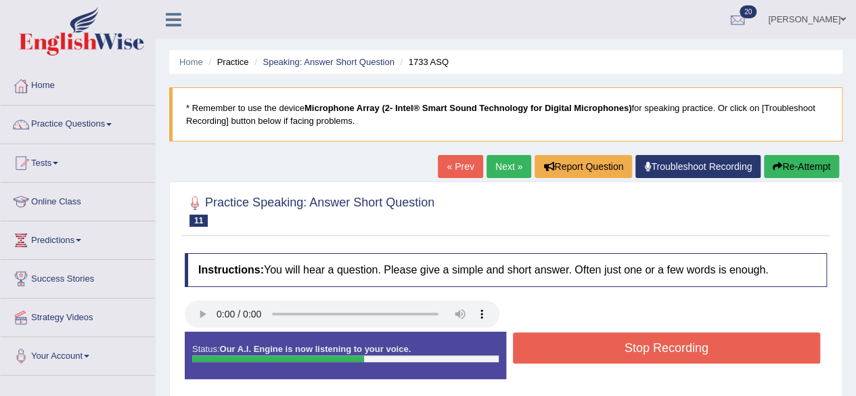
click at [590, 341] on button "Stop Recording" at bounding box center [667, 347] width 308 height 31
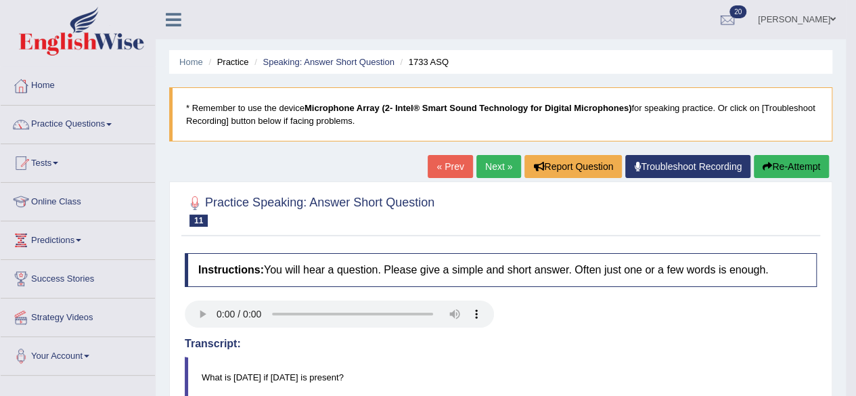
click at [494, 166] on link "Next »" at bounding box center [499, 166] width 45 height 23
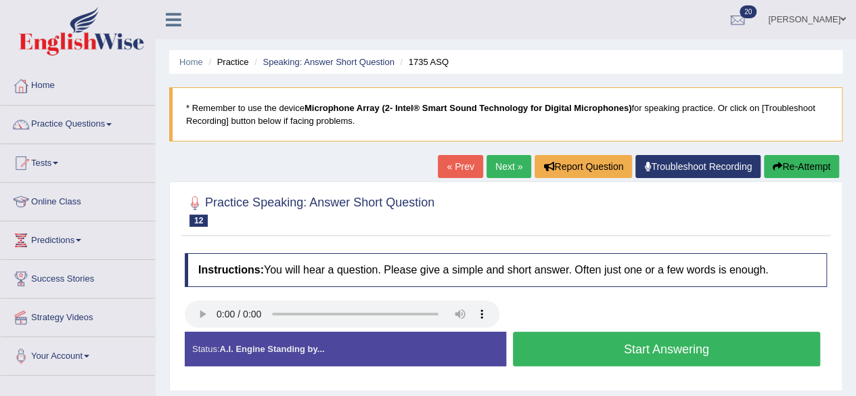
click at [558, 350] on button "Start Answering" at bounding box center [667, 349] width 308 height 35
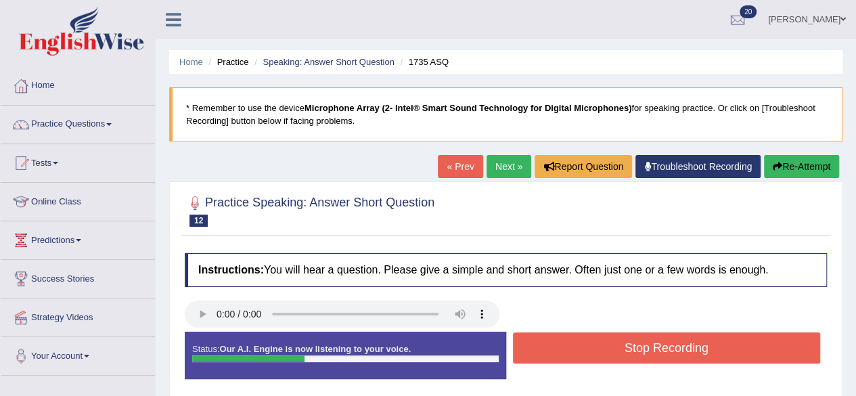
click at [558, 350] on button "Stop Recording" at bounding box center [667, 347] width 308 height 31
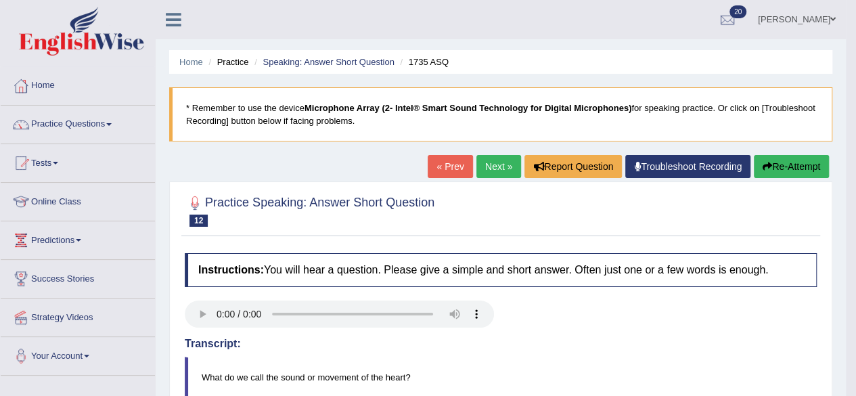
click at [496, 168] on link "Next »" at bounding box center [499, 166] width 45 height 23
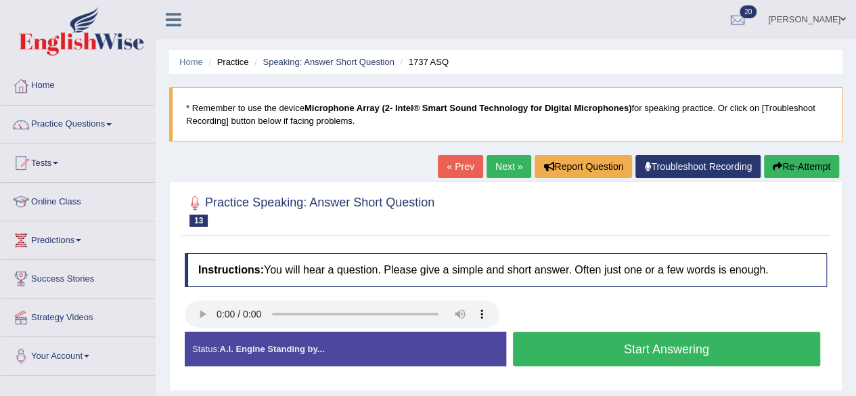
click at [594, 345] on button "Start Answering" at bounding box center [667, 349] width 308 height 35
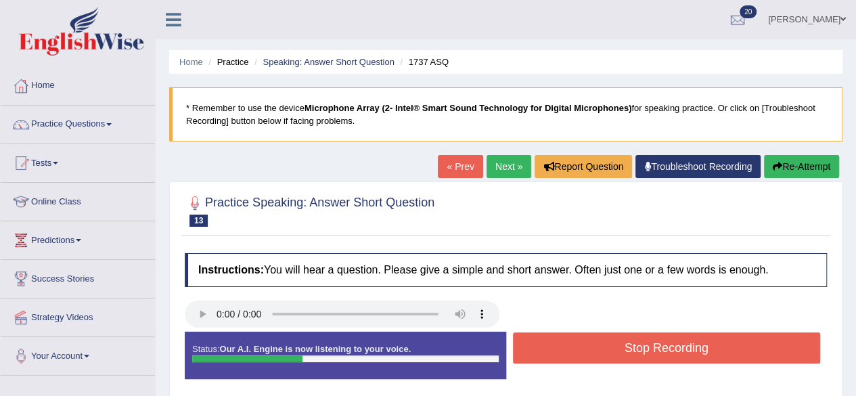
click at [594, 345] on button "Stop Recording" at bounding box center [667, 347] width 308 height 31
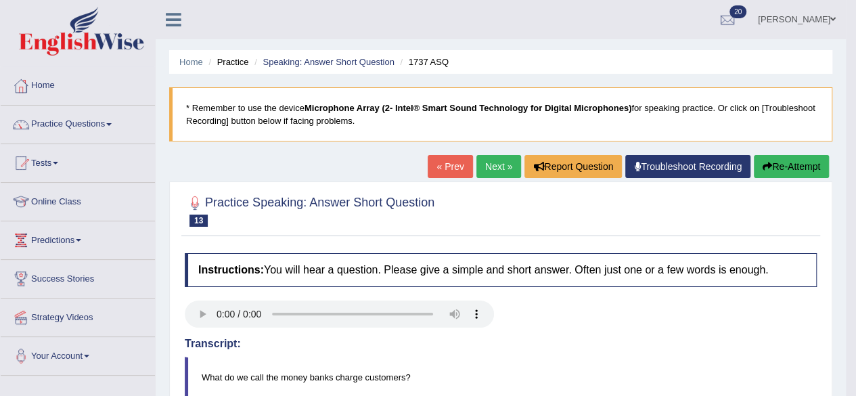
click at [494, 158] on link "Next »" at bounding box center [499, 166] width 45 height 23
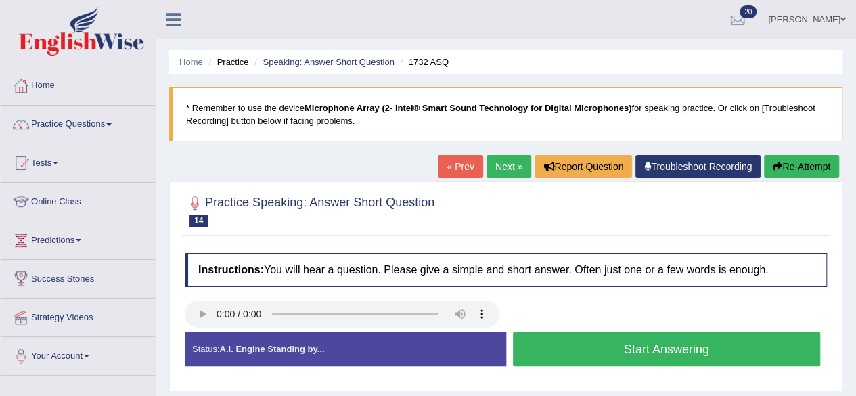
click at [570, 343] on button "Start Answering" at bounding box center [667, 349] width 308 height 35
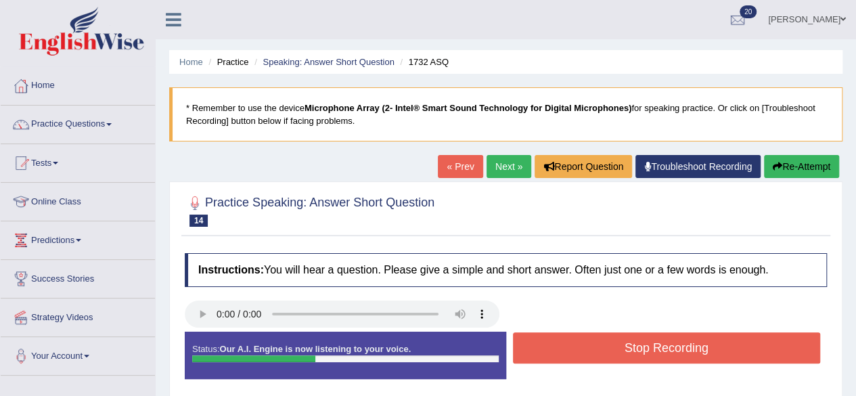
click at [570, 343] on button "Stop Recording" at bounding box center [667, 347] width 308 height 31
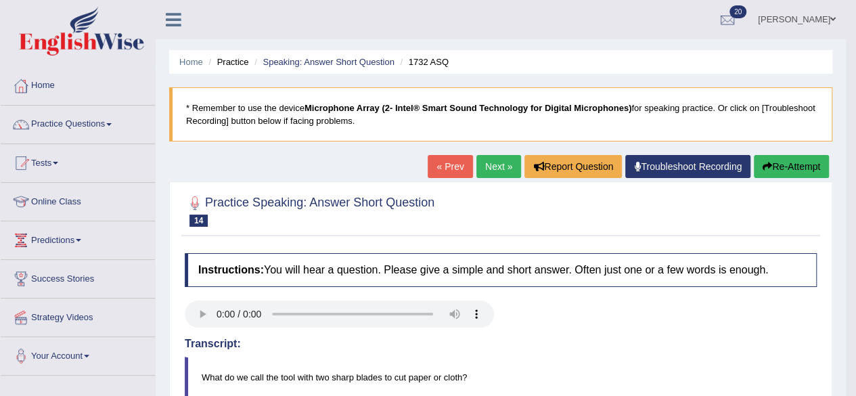
click at [487, 167] on link "Next »" at bounding box center [499, 166] width 45 height 23
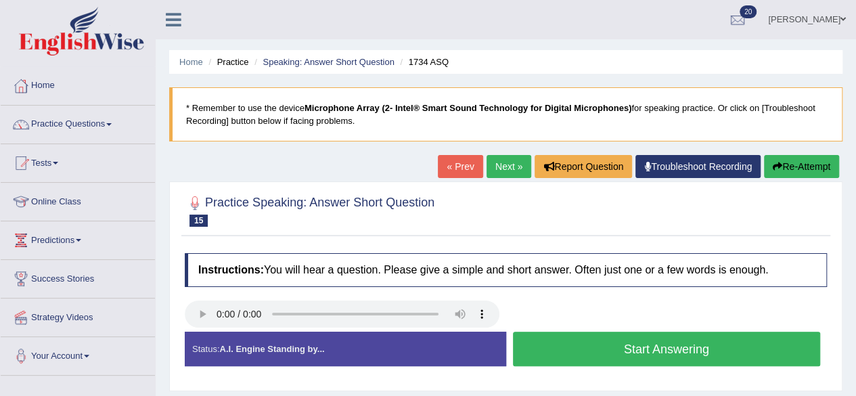
click at [575, 347] on button "Start Answering" at bounding box center [667, 349] width 308 height 35
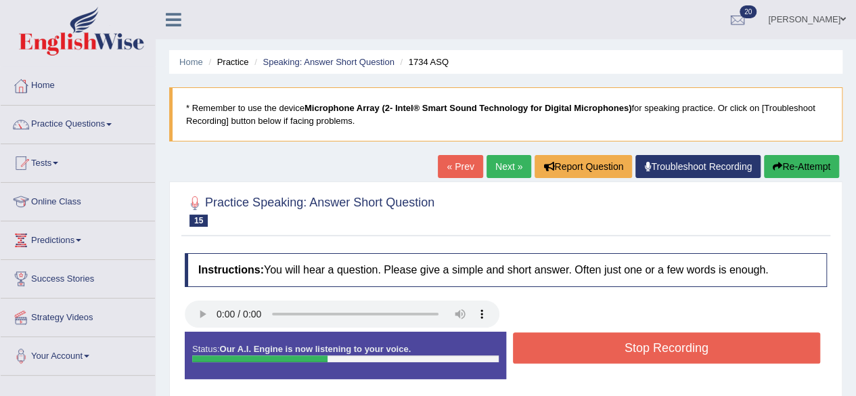
click at [575, 347] on button "Stop Recording" at bounding box center [667, 347] width 308 height 31
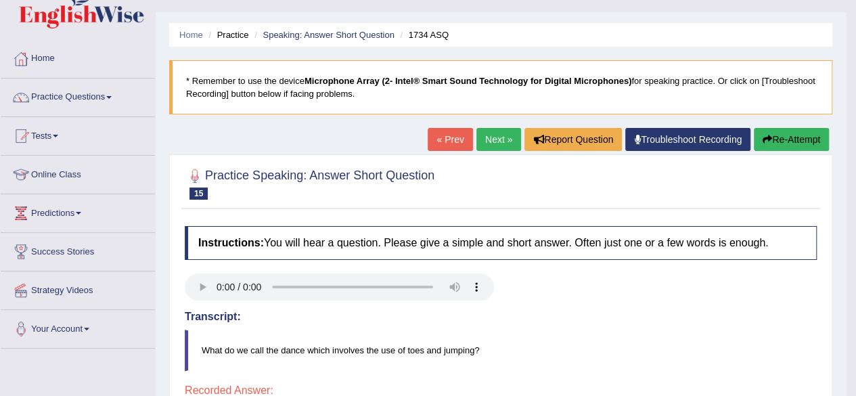
scroll to position [22, 0]
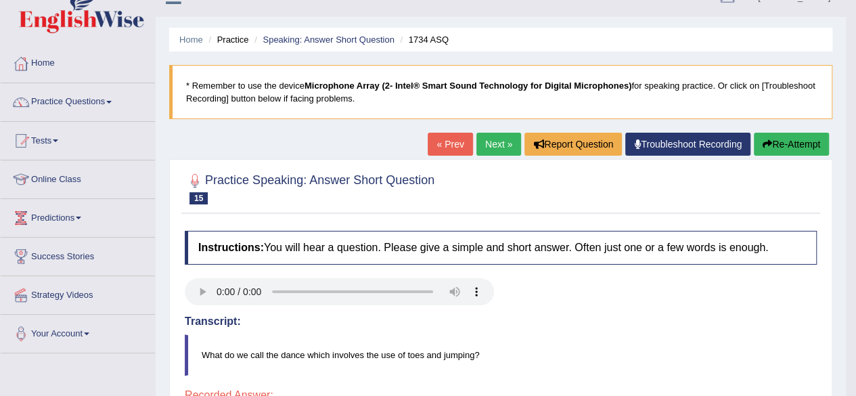
click at [482, 144] on link "Next »" at bounding box center [499, 144] width 45 height 23
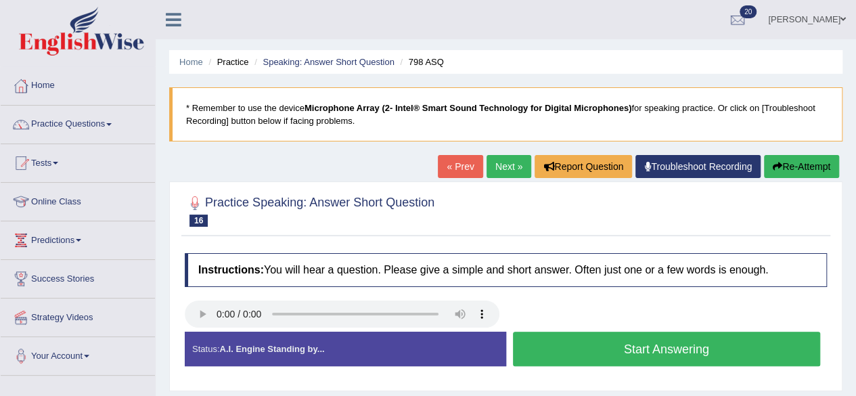
click at [563, 347] on button "Start Answering" at bounding box center [667, 349] width 308 height 35
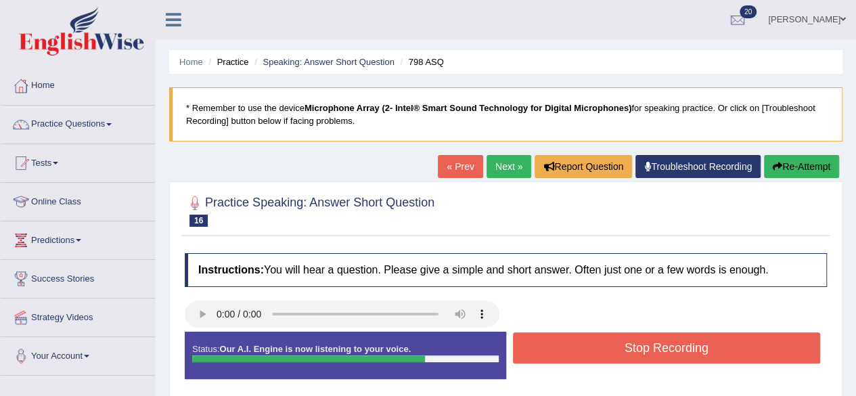
click at [762, 343] on button "Stop Recording" at bounding box center [667, 347] width 308 height 31
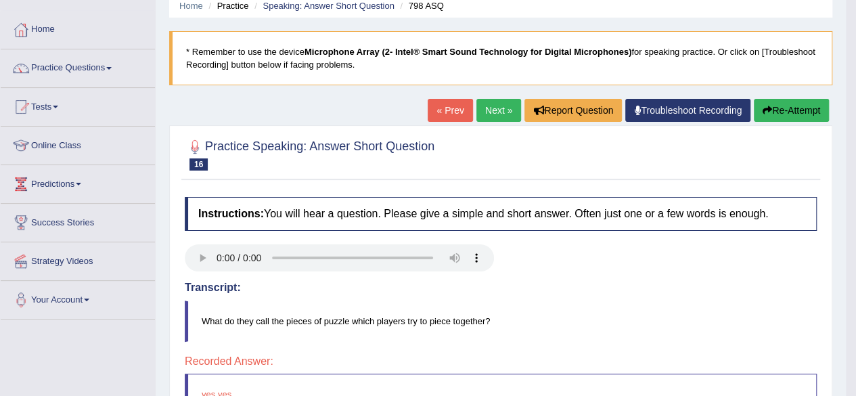
scroll to position [53, 0]
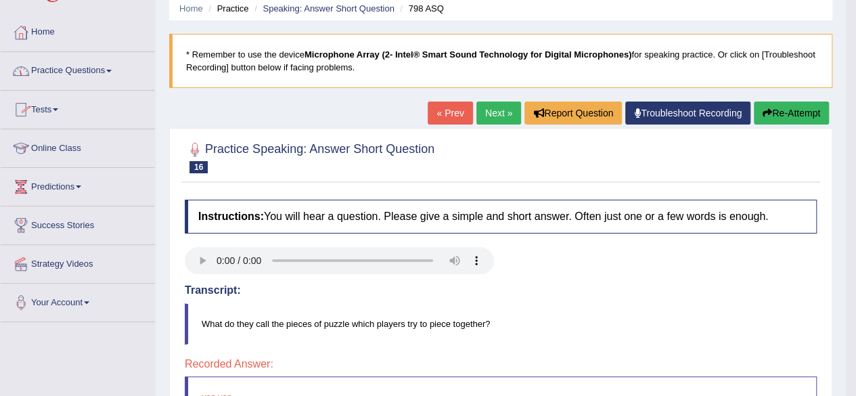
click at [112, 71] on span at bounding box center [108, 71] width 5 height 3
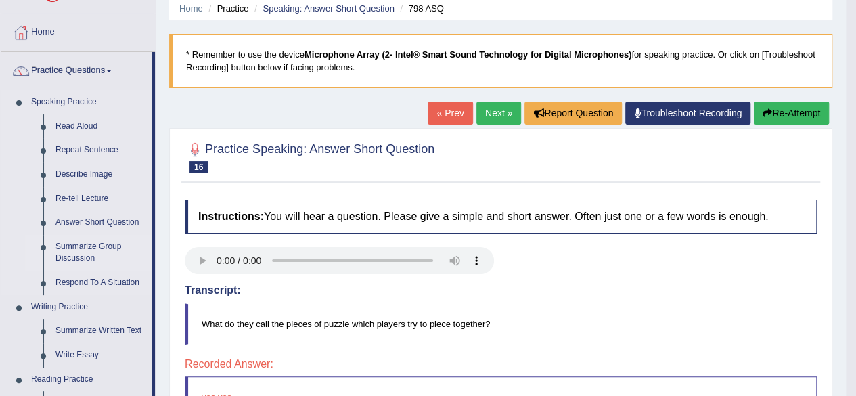
click at [81, 248] on link "Summarize Group Discussion" at bounding box center [100, 253] width 102 height 36
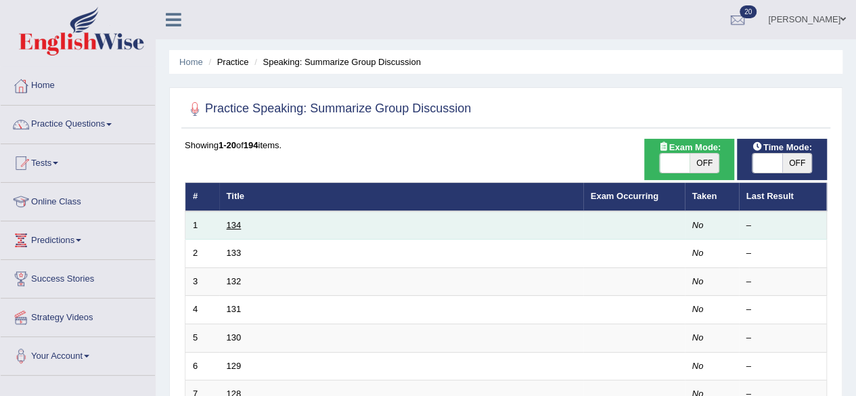
click at [229, 225] on link "134" at bounding box center [234, 225] width 15 height 10
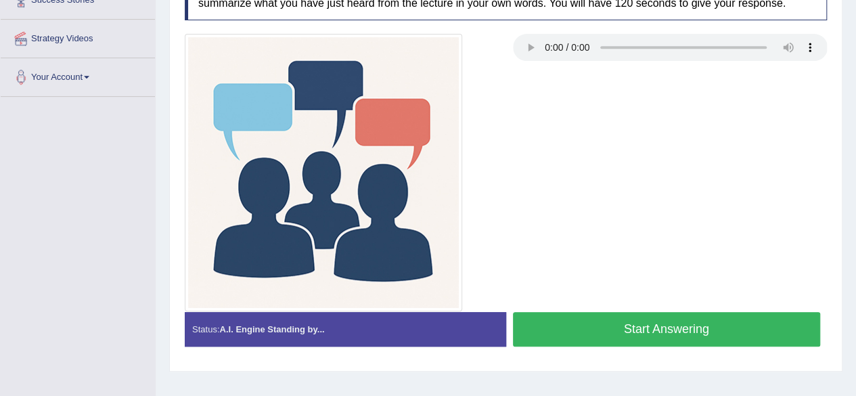
scroll to position [309, 0]
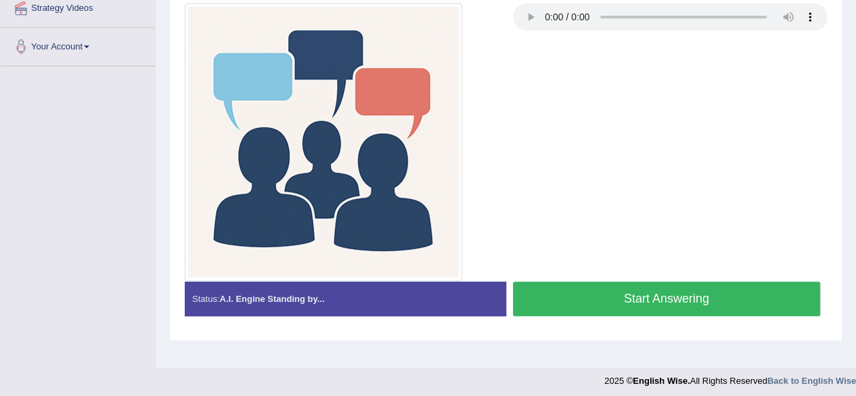
click at [545, 296] on button "Start Answering" at bounding box center [667, 299] width 308 height 35
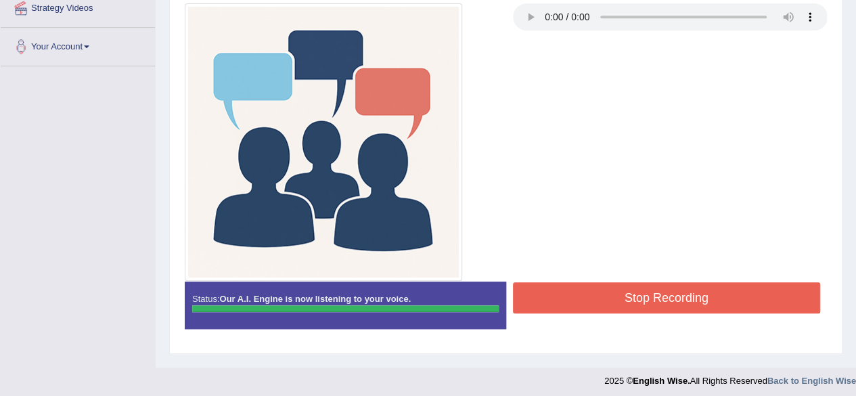
click at [545, 296] on button "Stop Recording" at bounding box center [667, 297] width 308 height 31
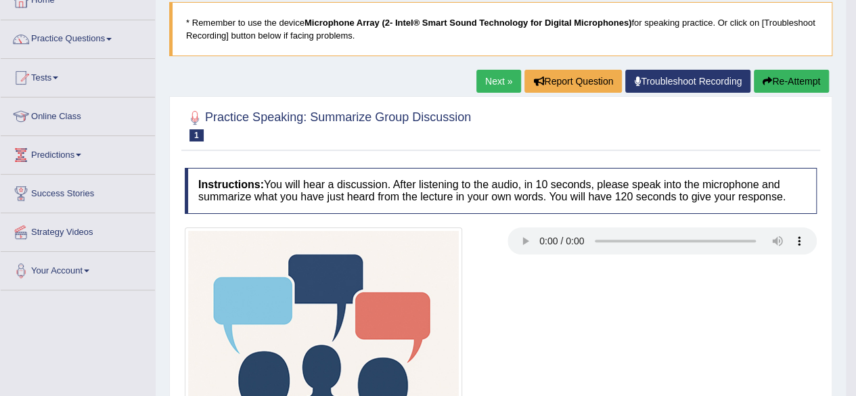
scroll to position [61, 0]
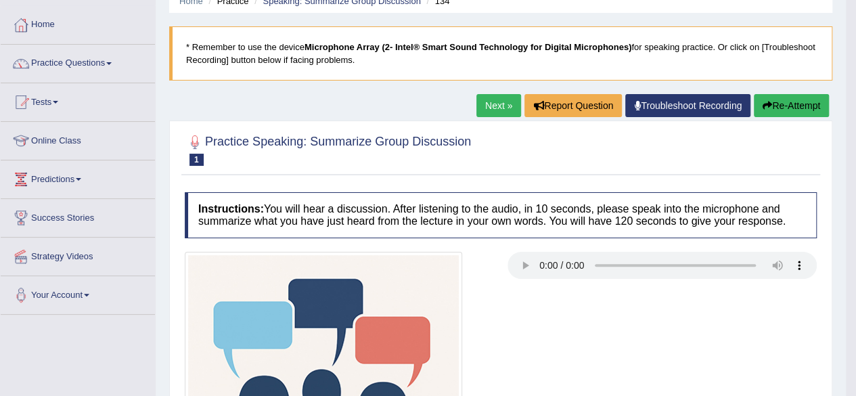
click at [496, 108] on link "Next »" at bounding box center [499, 105] width 45 height 23
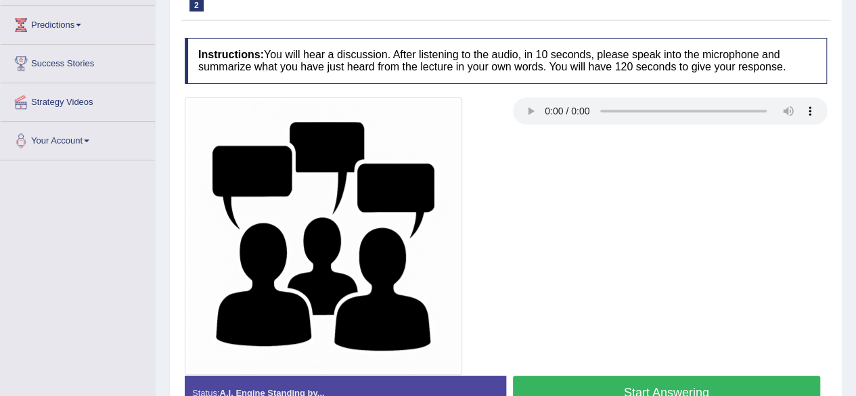
scroll to position [217, 0]
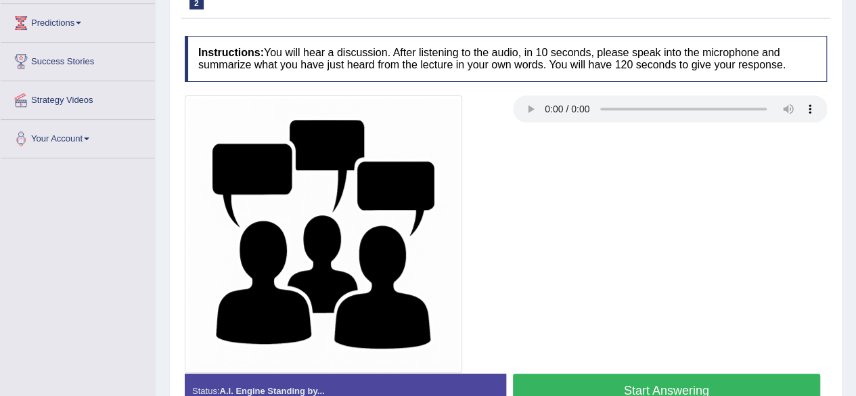
click at [448, 196] on img at bounding box center [324, 234] width 278 height 278
click at [563, 381] on button "Start Answering" at bounding box center [667, 391] width 308 height 35
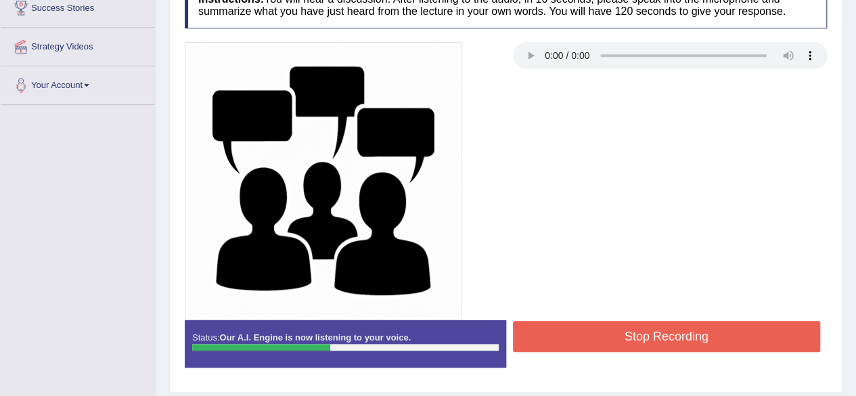
scroll to position [314, 0]
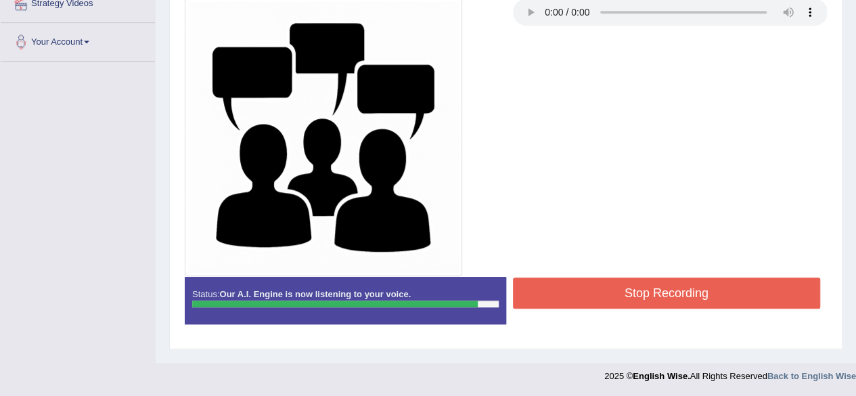
click at [741, 284] on button "Stop Recording" at bounding box center [667, 293] width 308 height 31
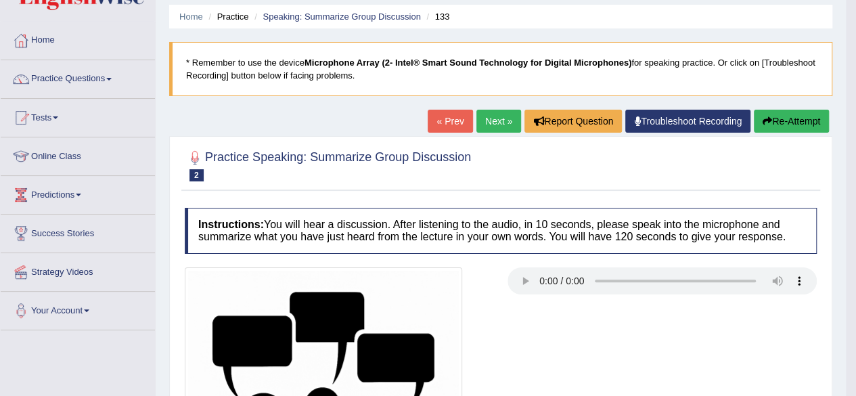
scroll to position [0, 0]
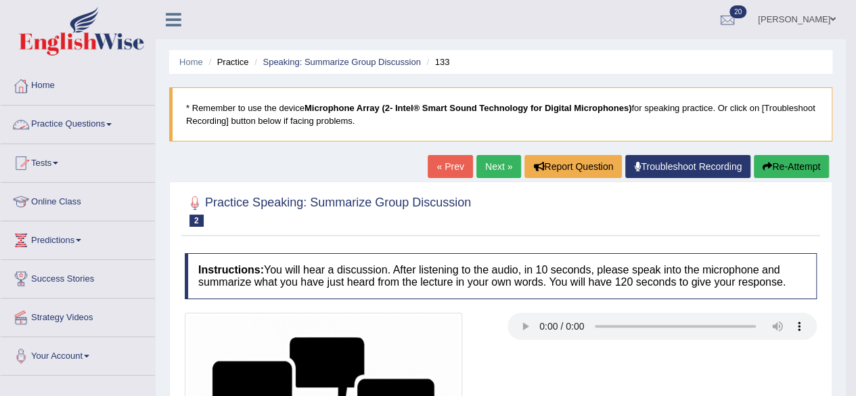
click at [80, 127] on link "Practice Questions" at bounding box center [78, 123] width 154 height 34
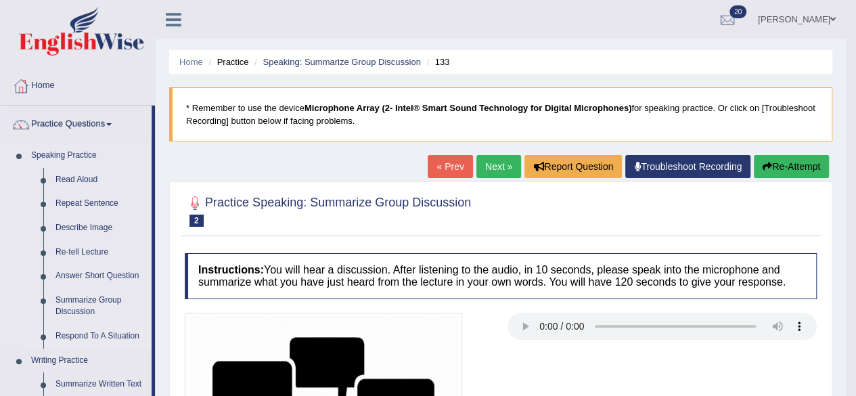
click at [88, 335] on link "Respond To A Situation" at bounding box center [100, 336] width 102 height 24
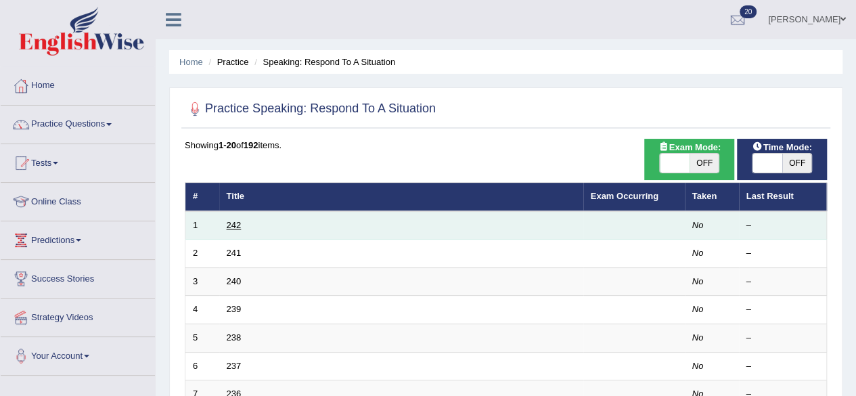
click at [227, 223] on link "242" at bounding box center [234, 225] width 15 height 10
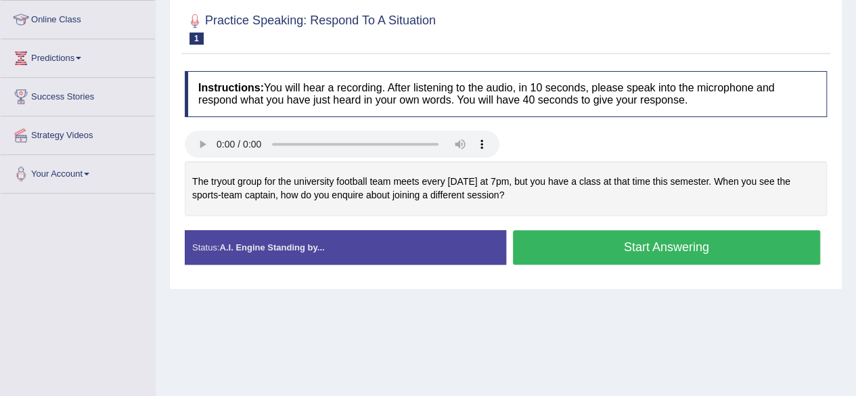
scroll to position [180, 0]
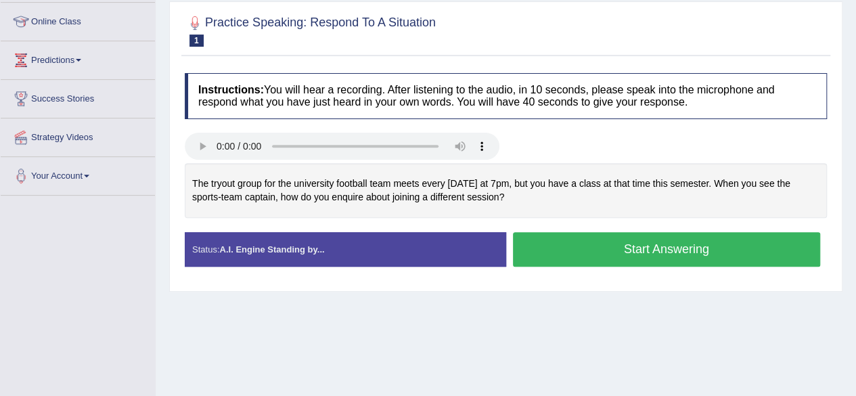
click at [722, 250] on button "Start Answering" at bounding box center [667, 249] width 308 height 35
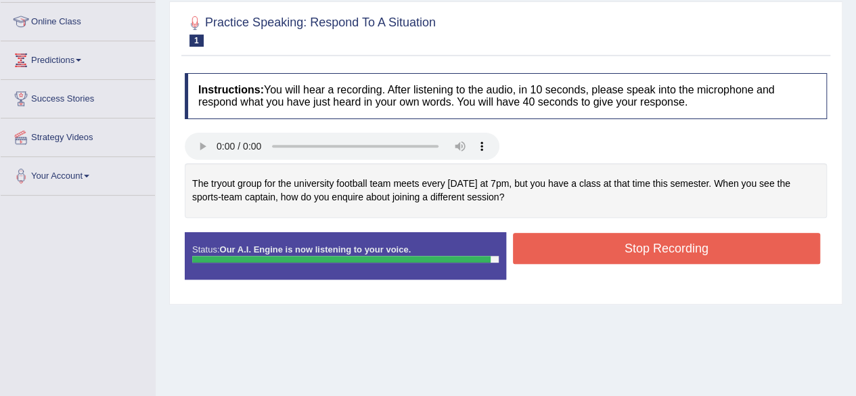
click at [722, 250] on button "Stop Recording" at bounding box center [667, 248] width 308 height 31
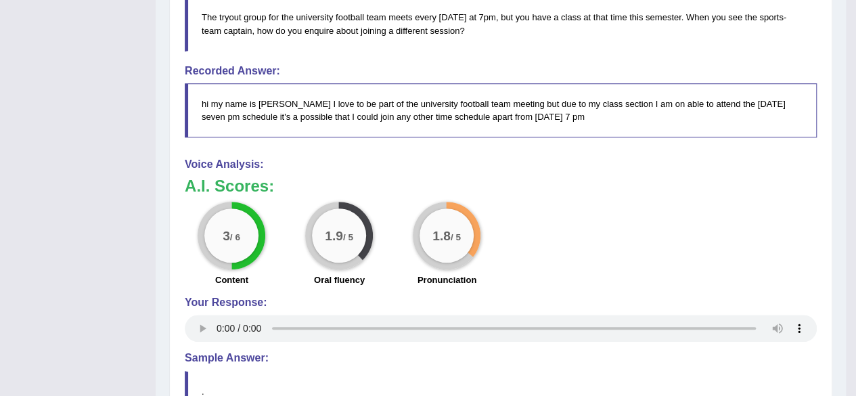
scroll to position [0, 0]
